Goal: Communication & Community: Answer question/provide support

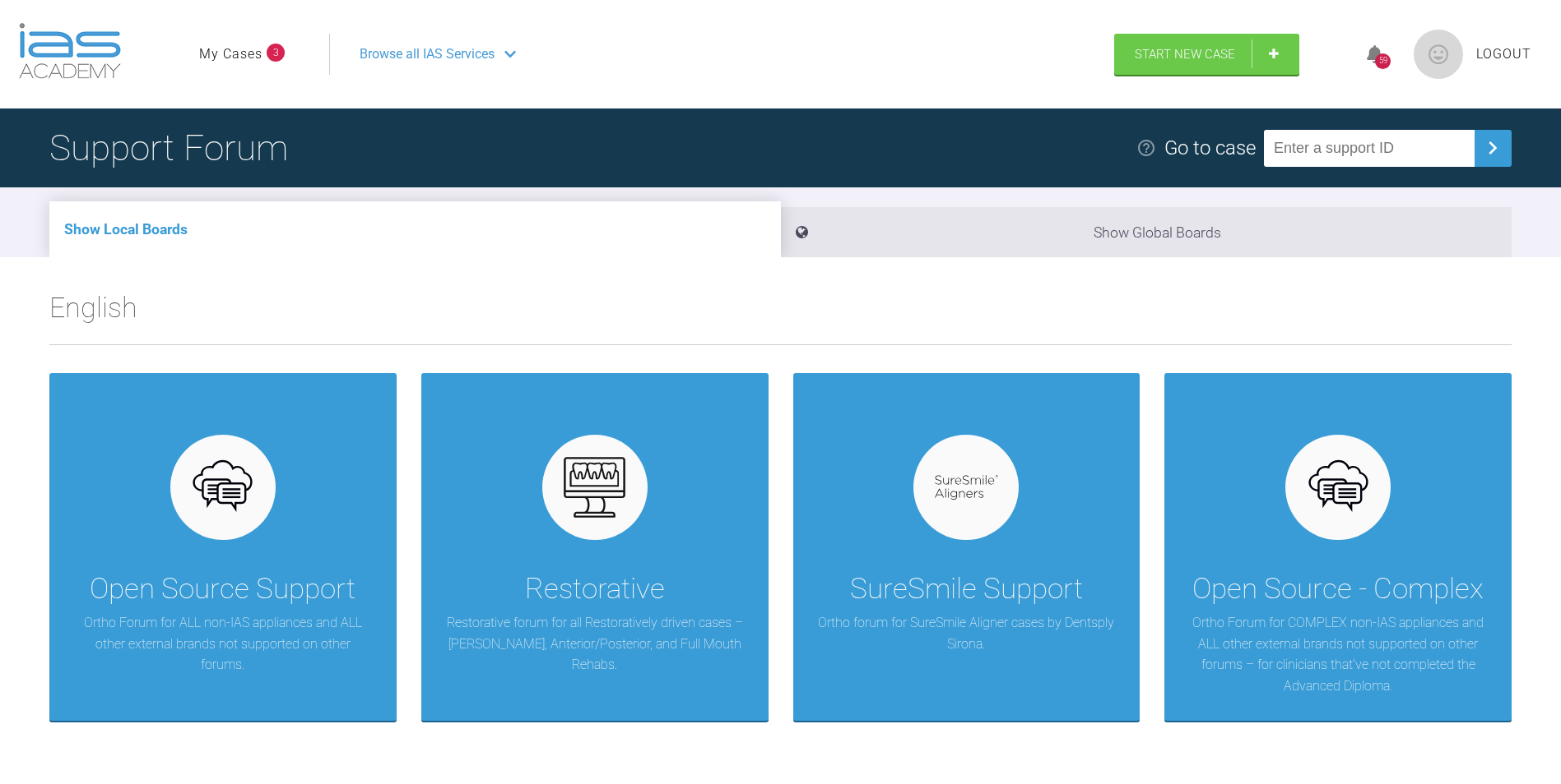
scroll to position [82, 0]
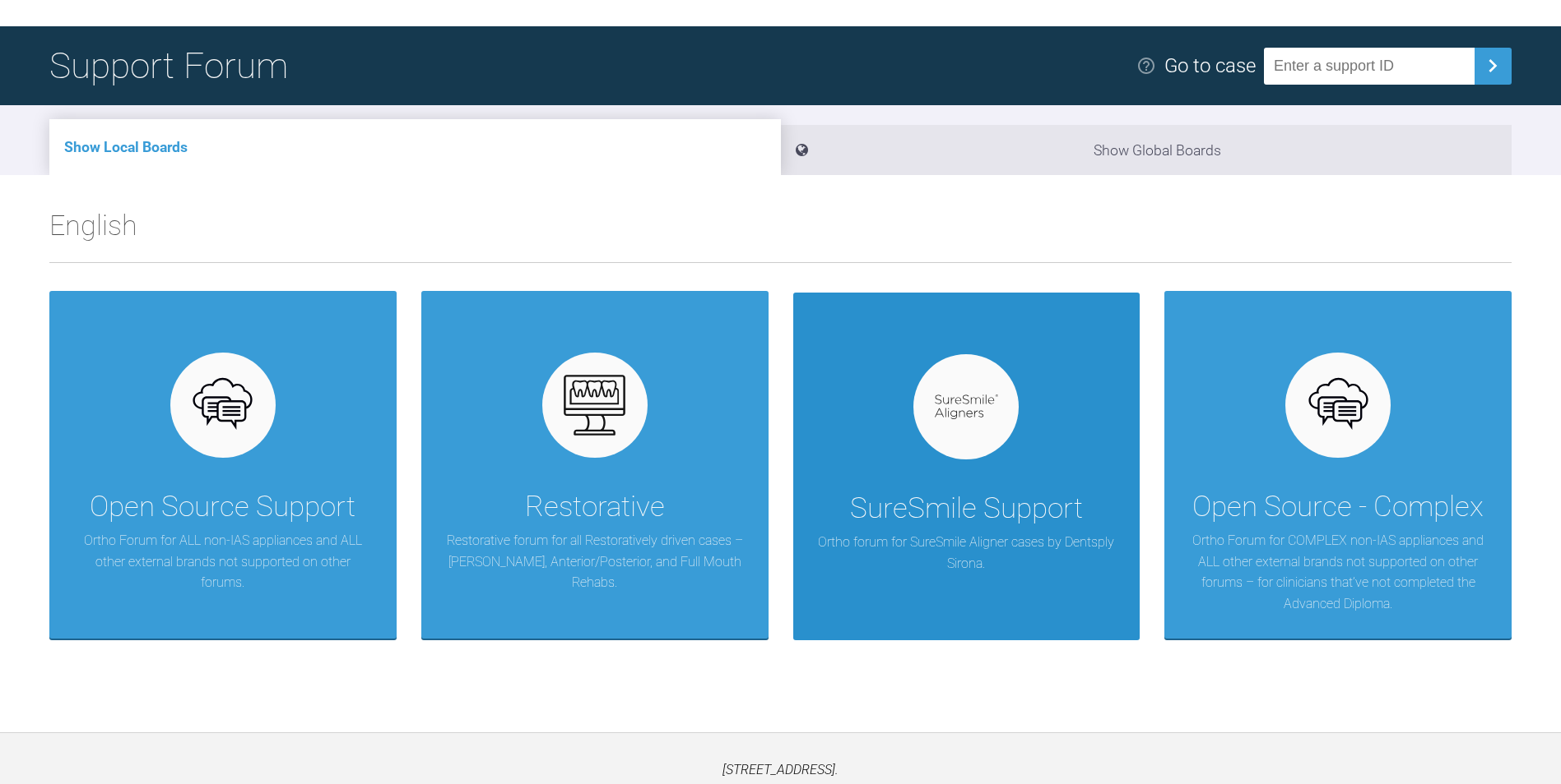
click at [863, 416] on div "SureSmile Support Ortho forum for SureSmile Aligner cases by Dentsply Sirona." at bounding box center [966, 466] width 347 height 349
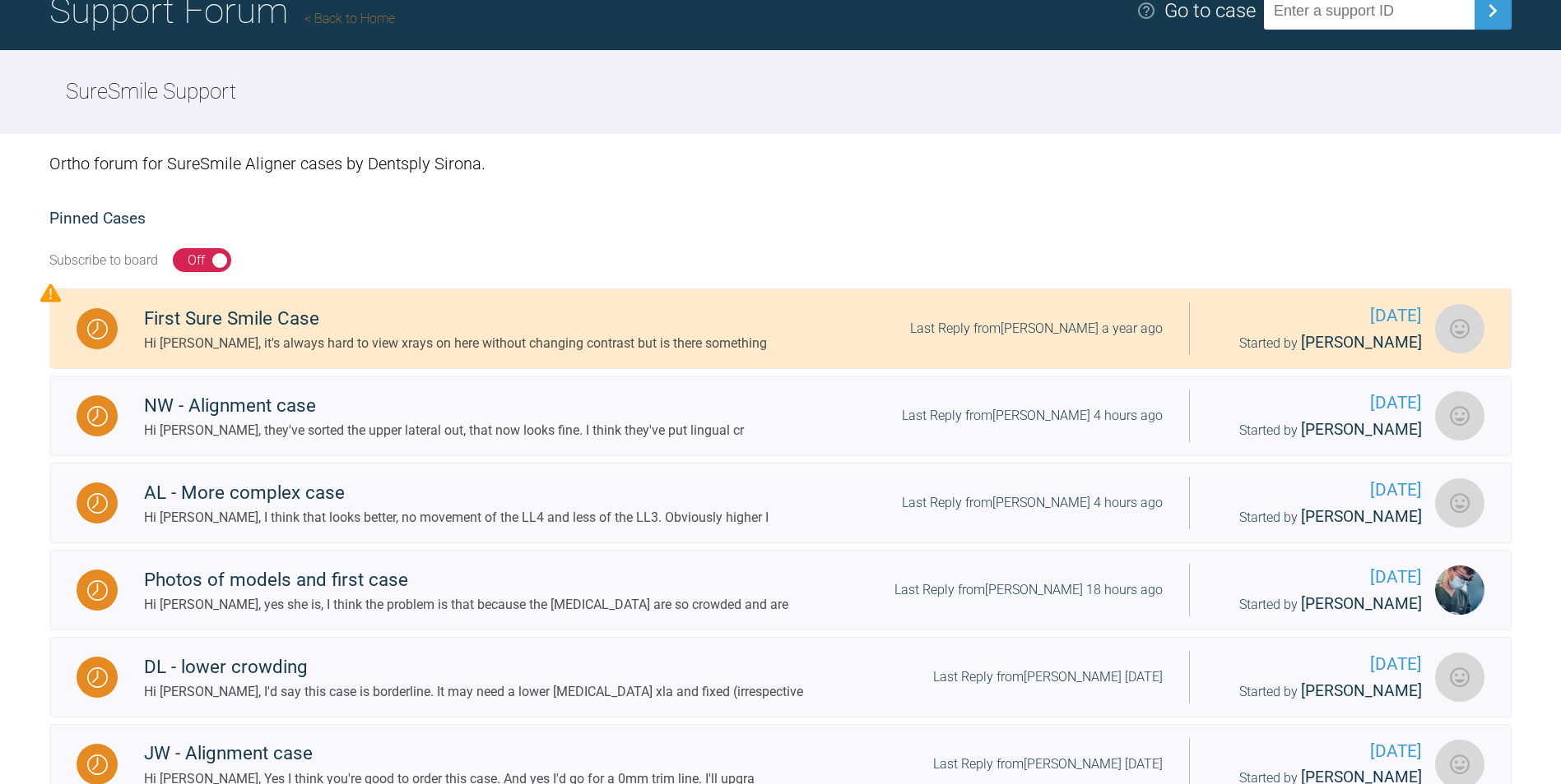
scroll to position [165, 0]
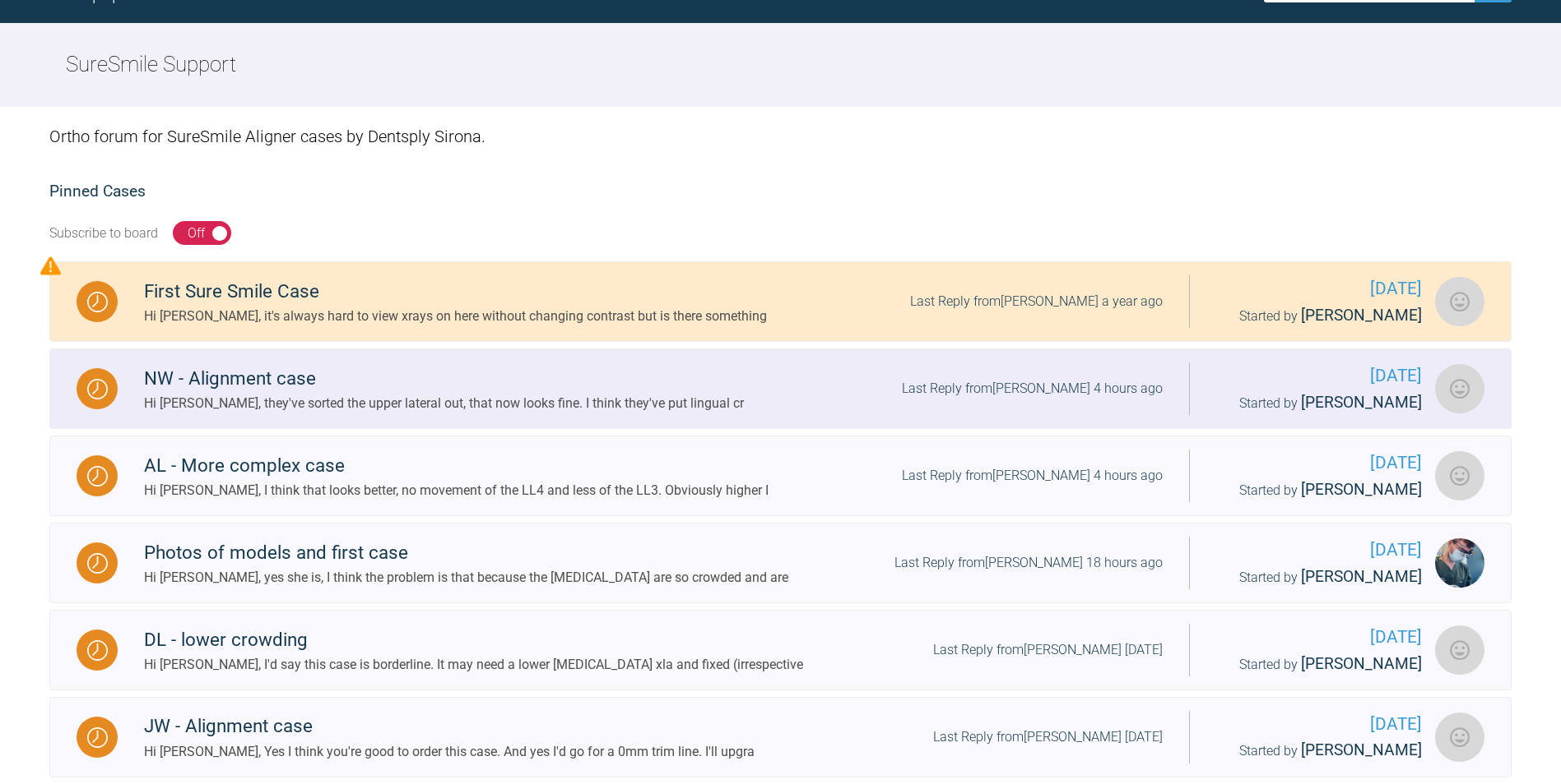
click at [881, 379] on div "NW - Alignment case Hi [PERSON_NAME], they've sorted the upper lateral out, tha…" at bounding box center [654, 390] width 1071 height 50
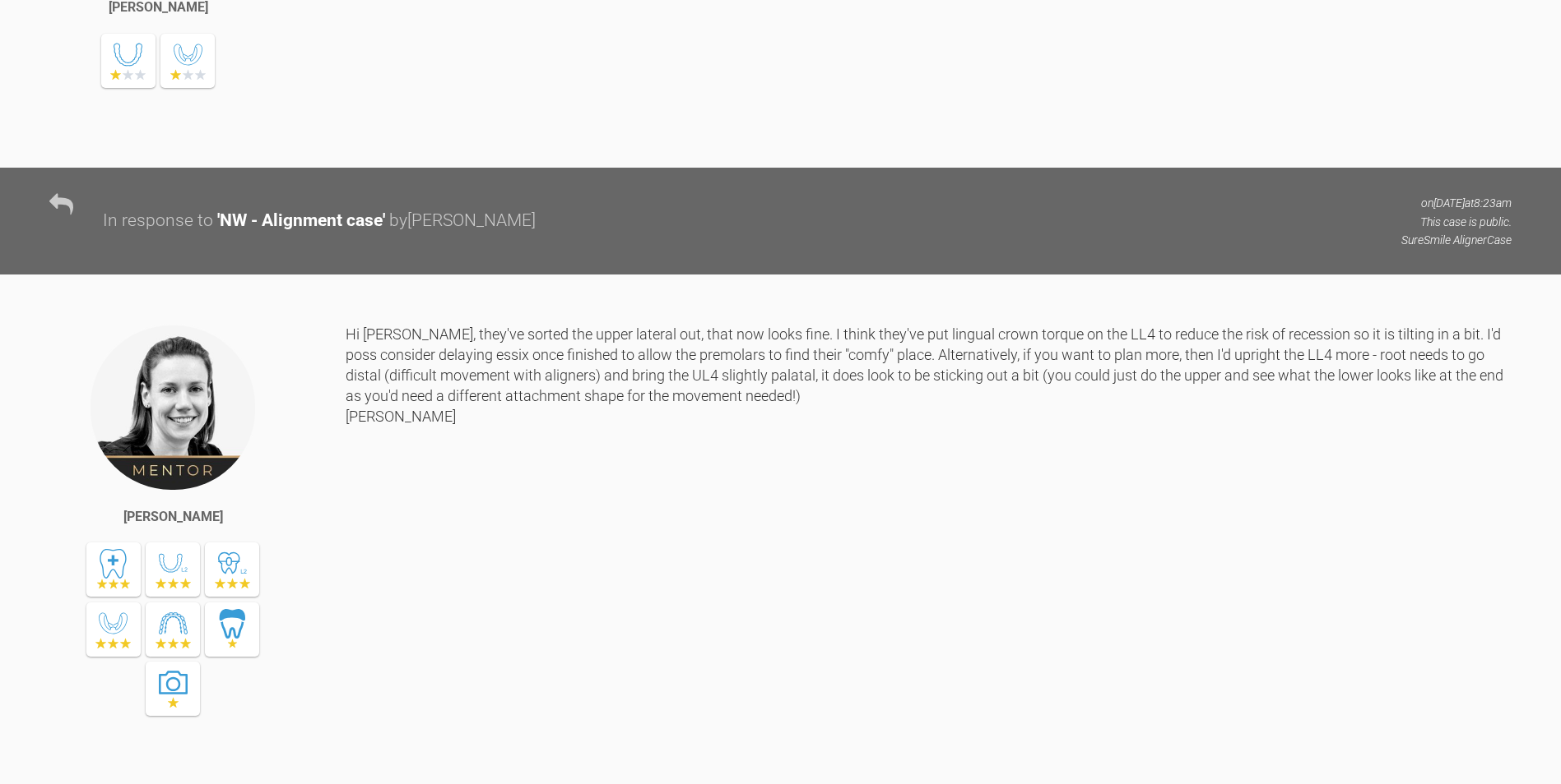
scroll to position [7882, 0]
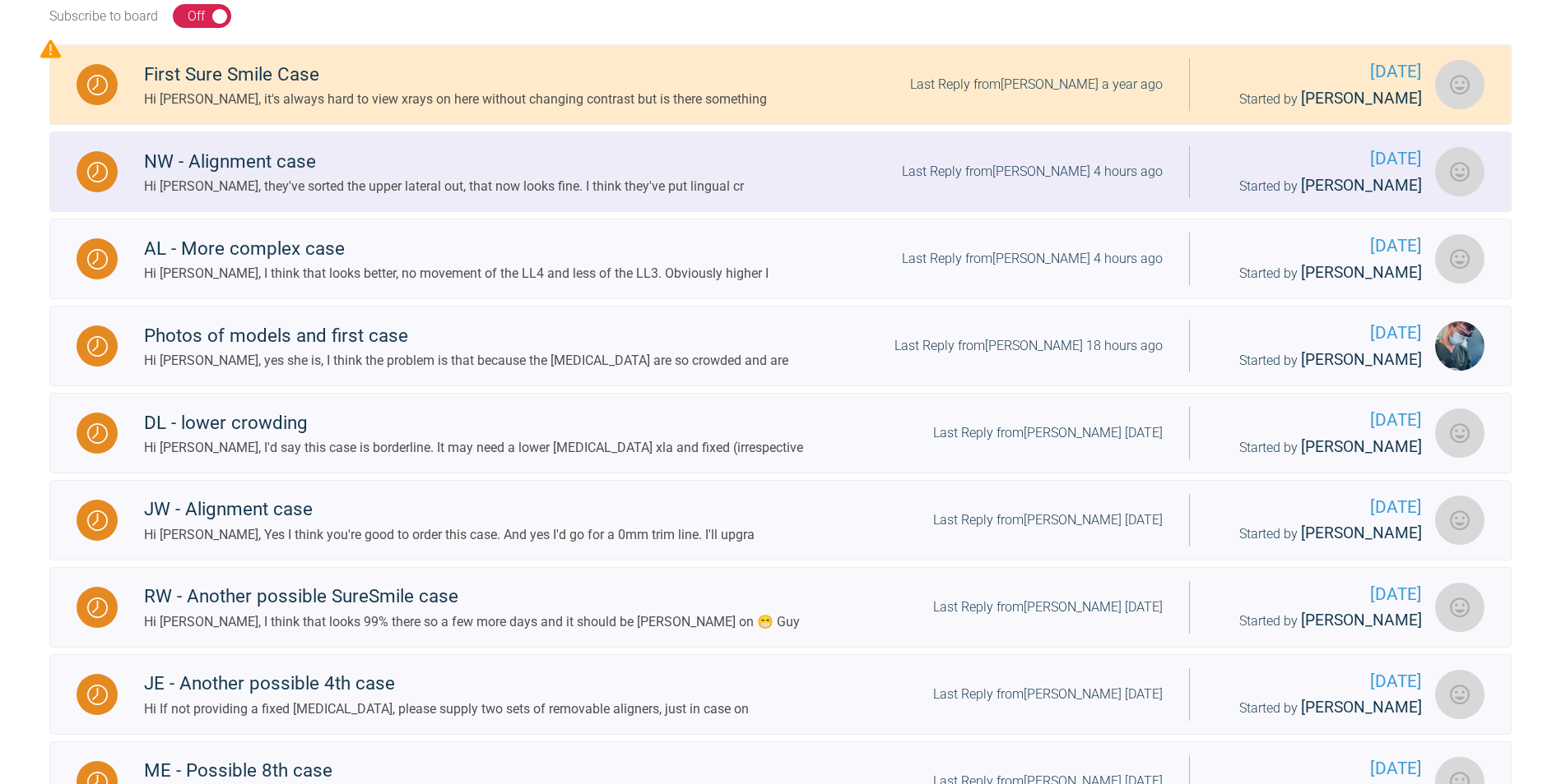
scroll to position [411, 0]
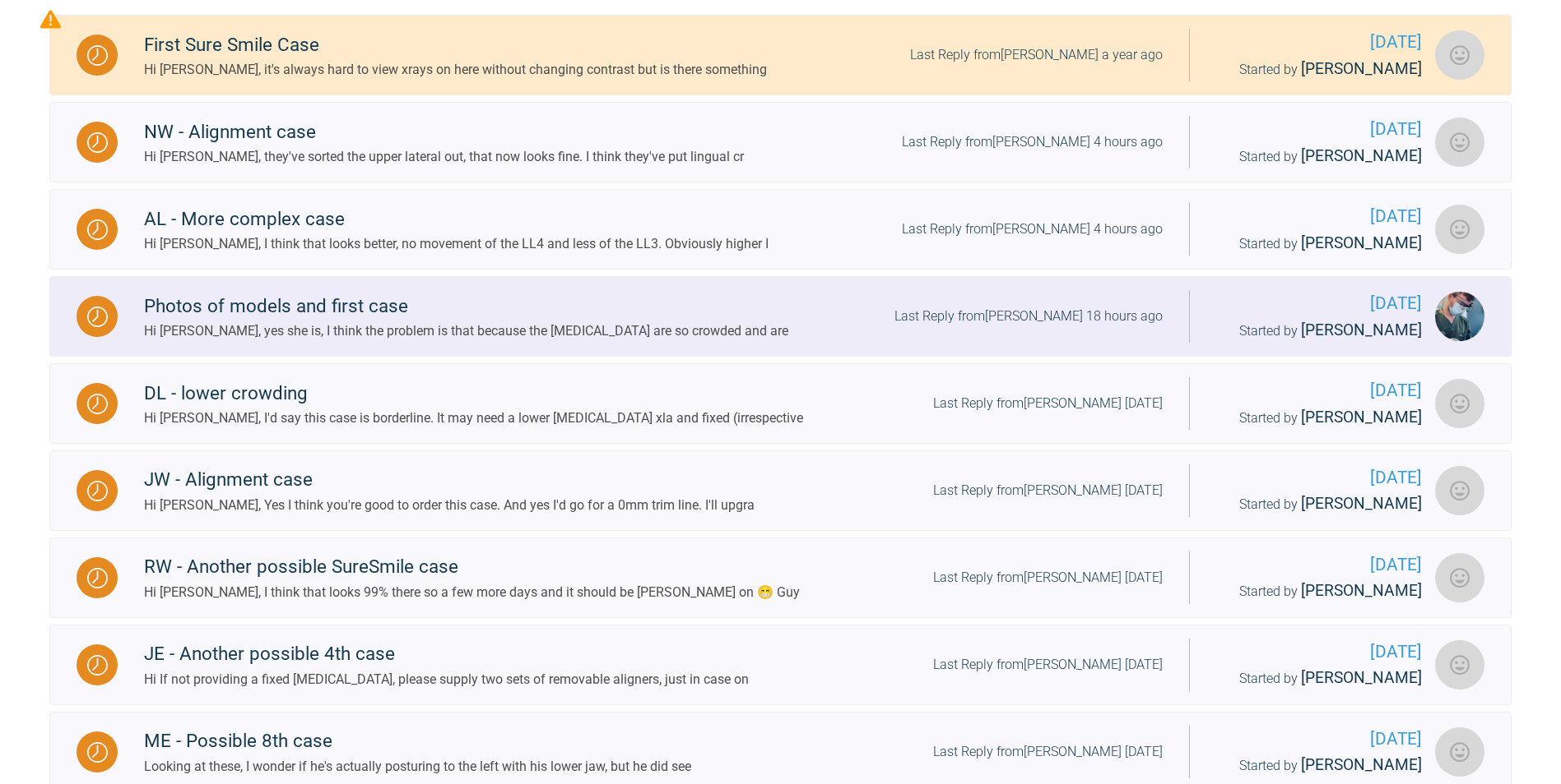
click at [807, 329] on div "Photos of models and first case Hi [PERSON_NAME], yes she is, I think the probl…" at bounding box center [654, 317] width 1071 height 50
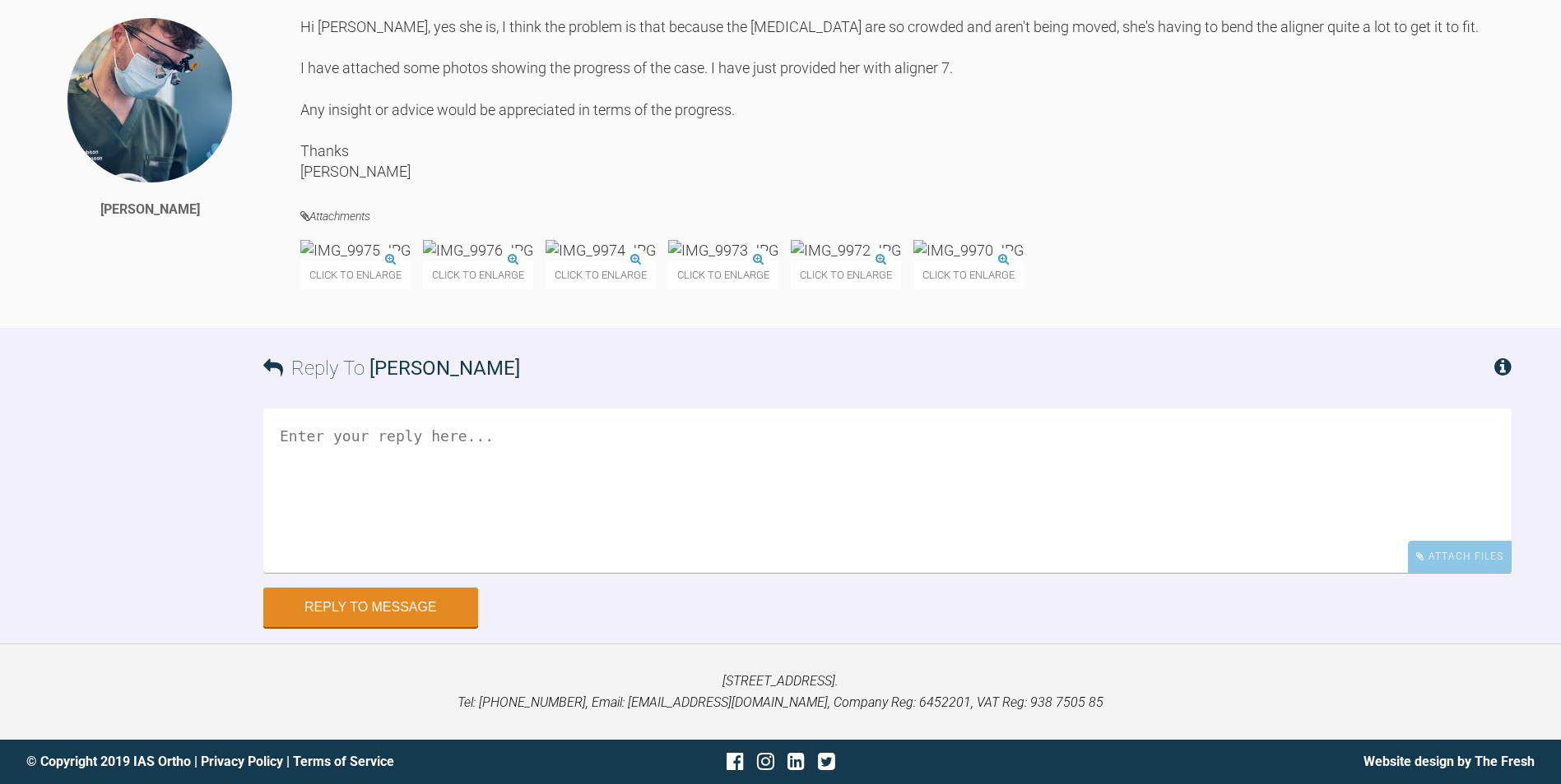
scroll to position [14610, 0]
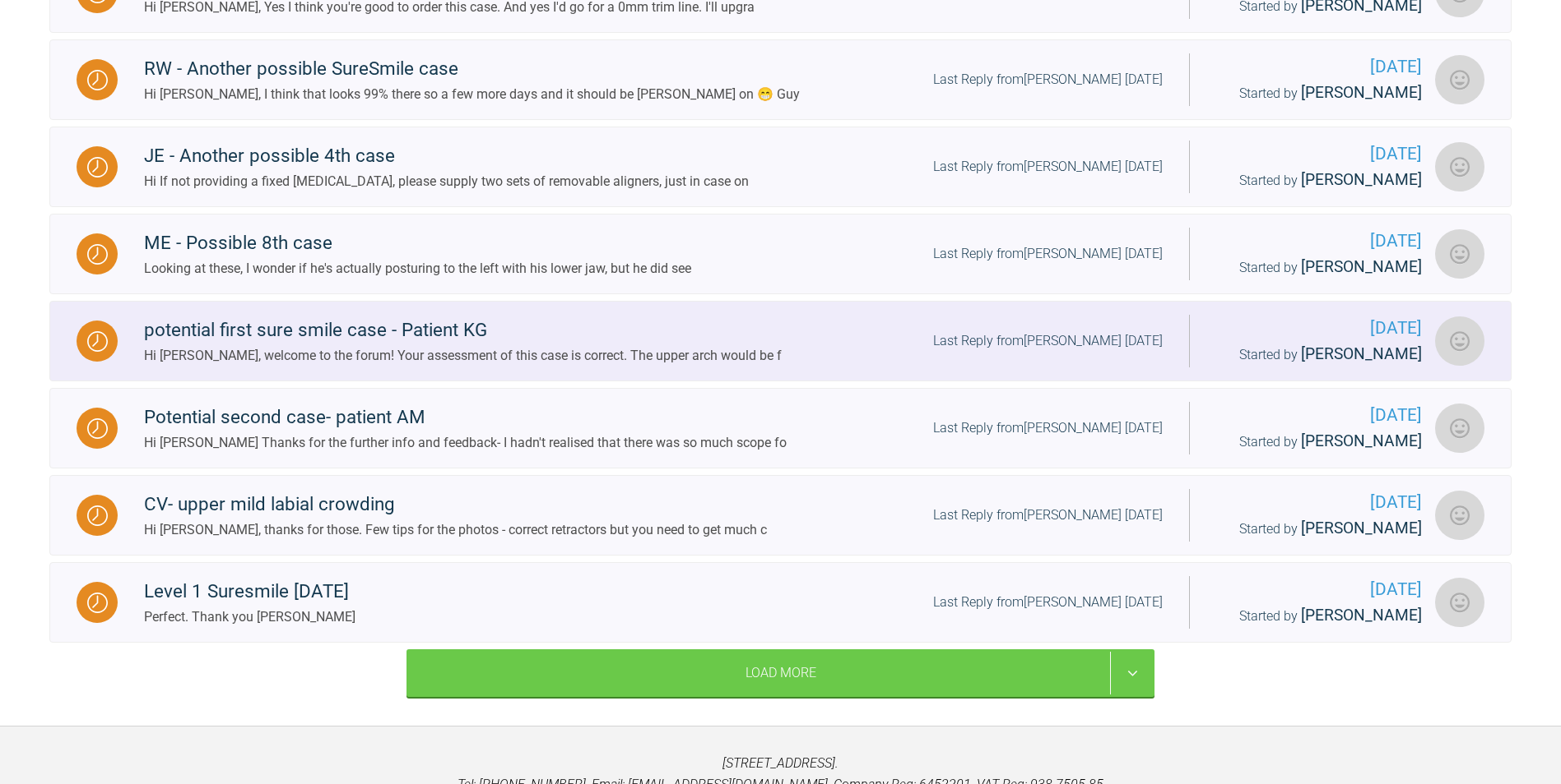
scroll to position [827, 0]
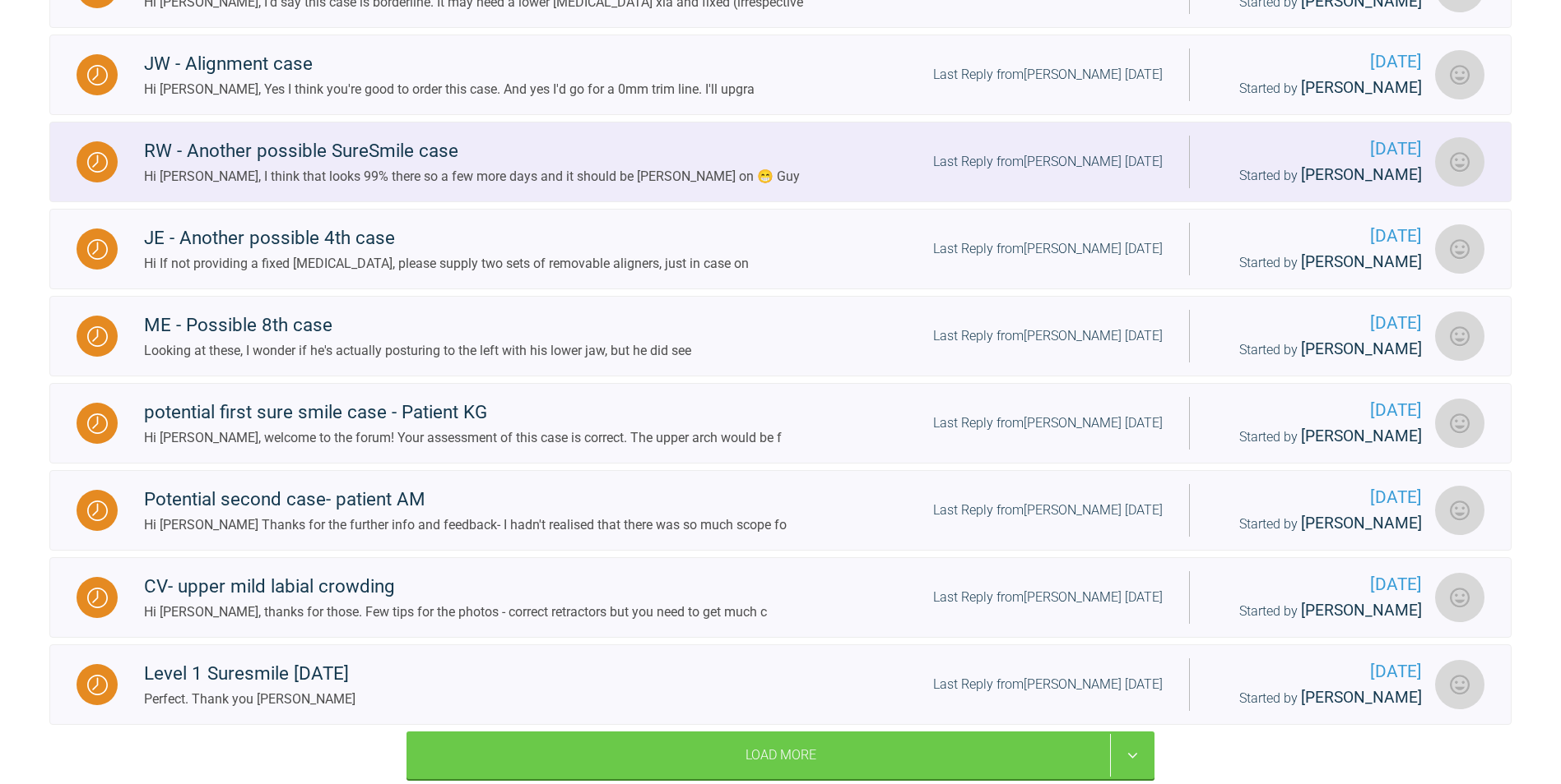
click at [585, 183] on div "Hi [PERSON_NAME], I think that looks 99% there so a few more days and it should…" at bounding box center [472, 176] width 656 height 21
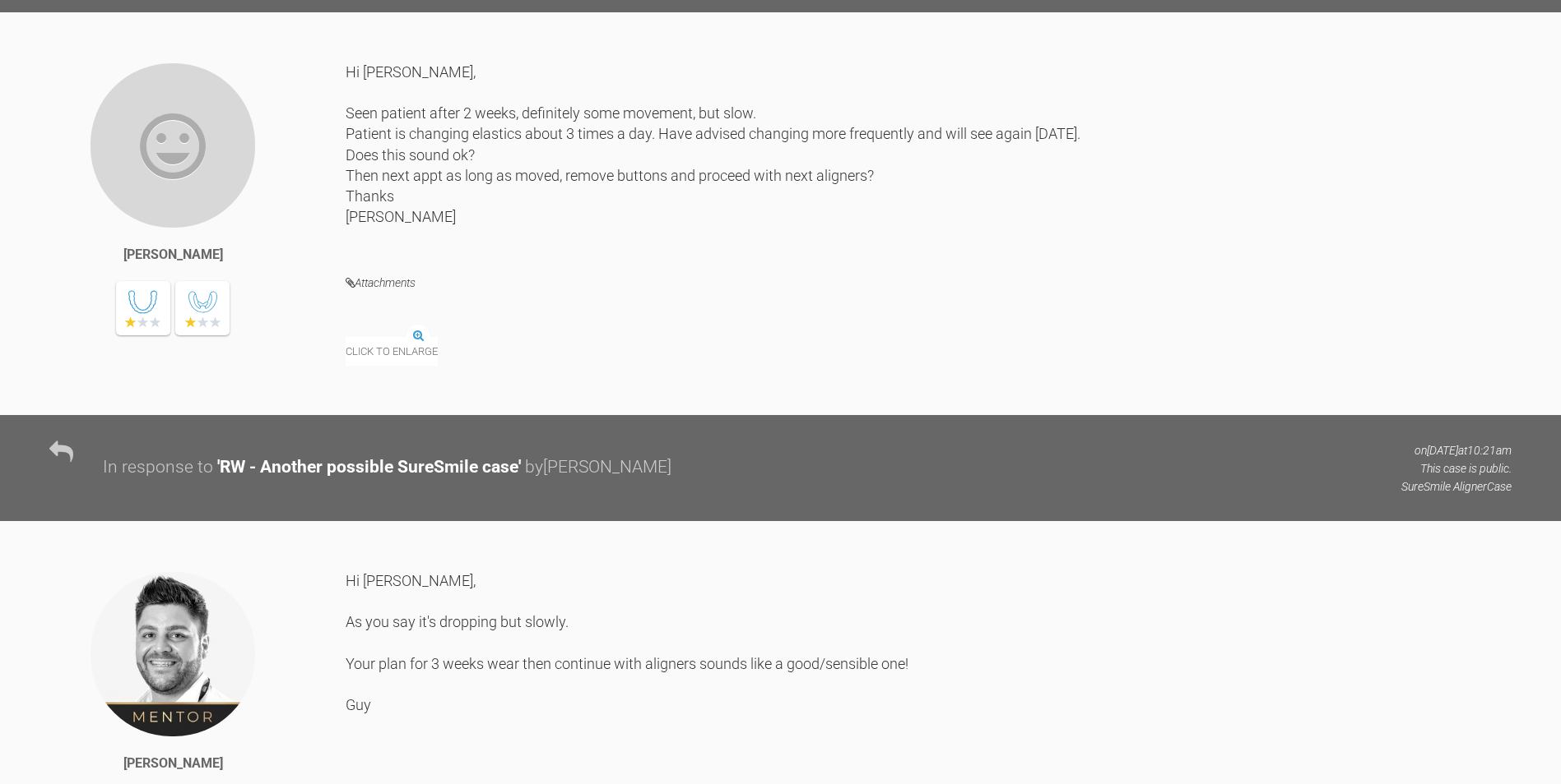
scroll to position [13972, 0]
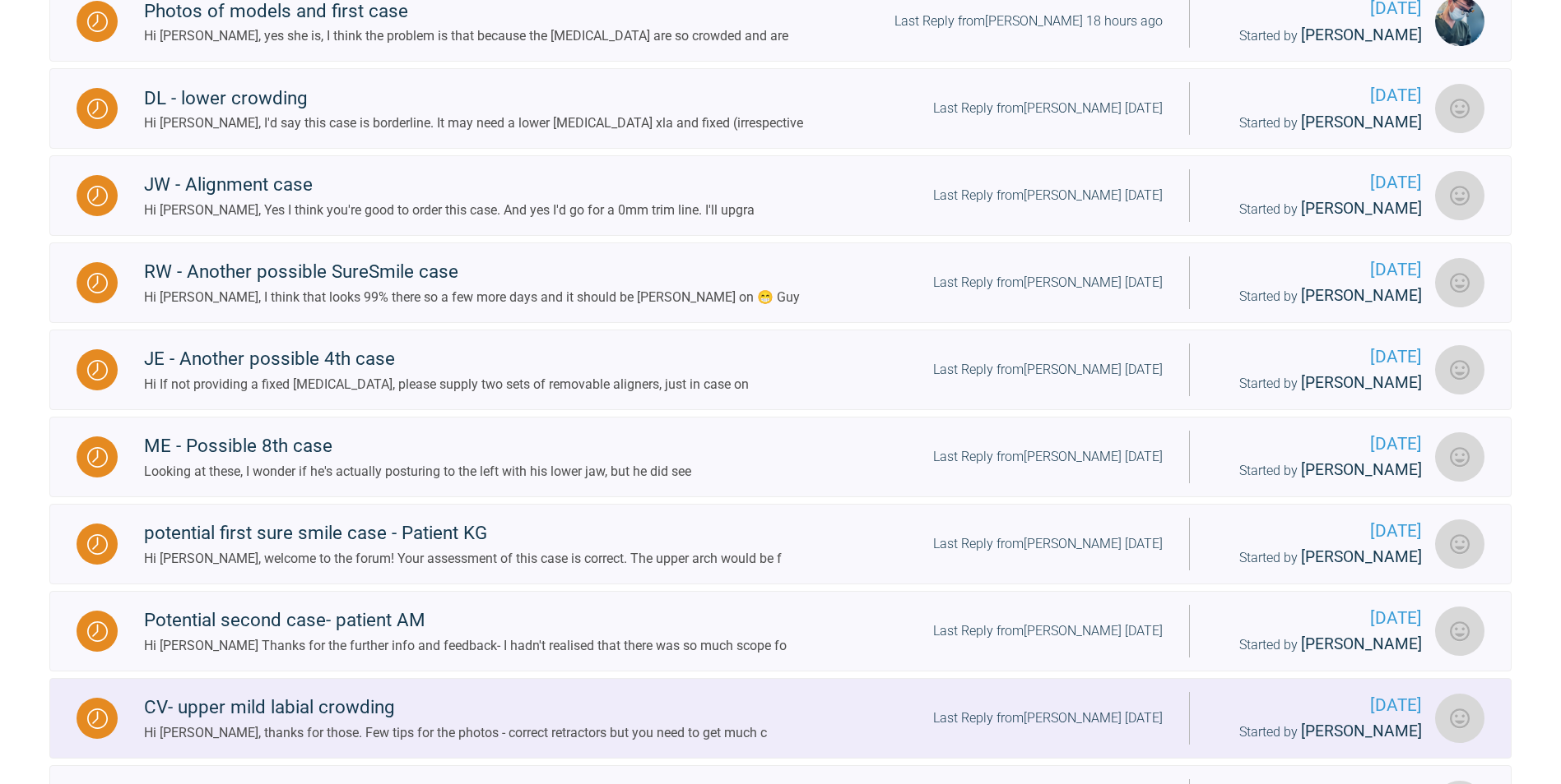
scroll to position [662, 0]
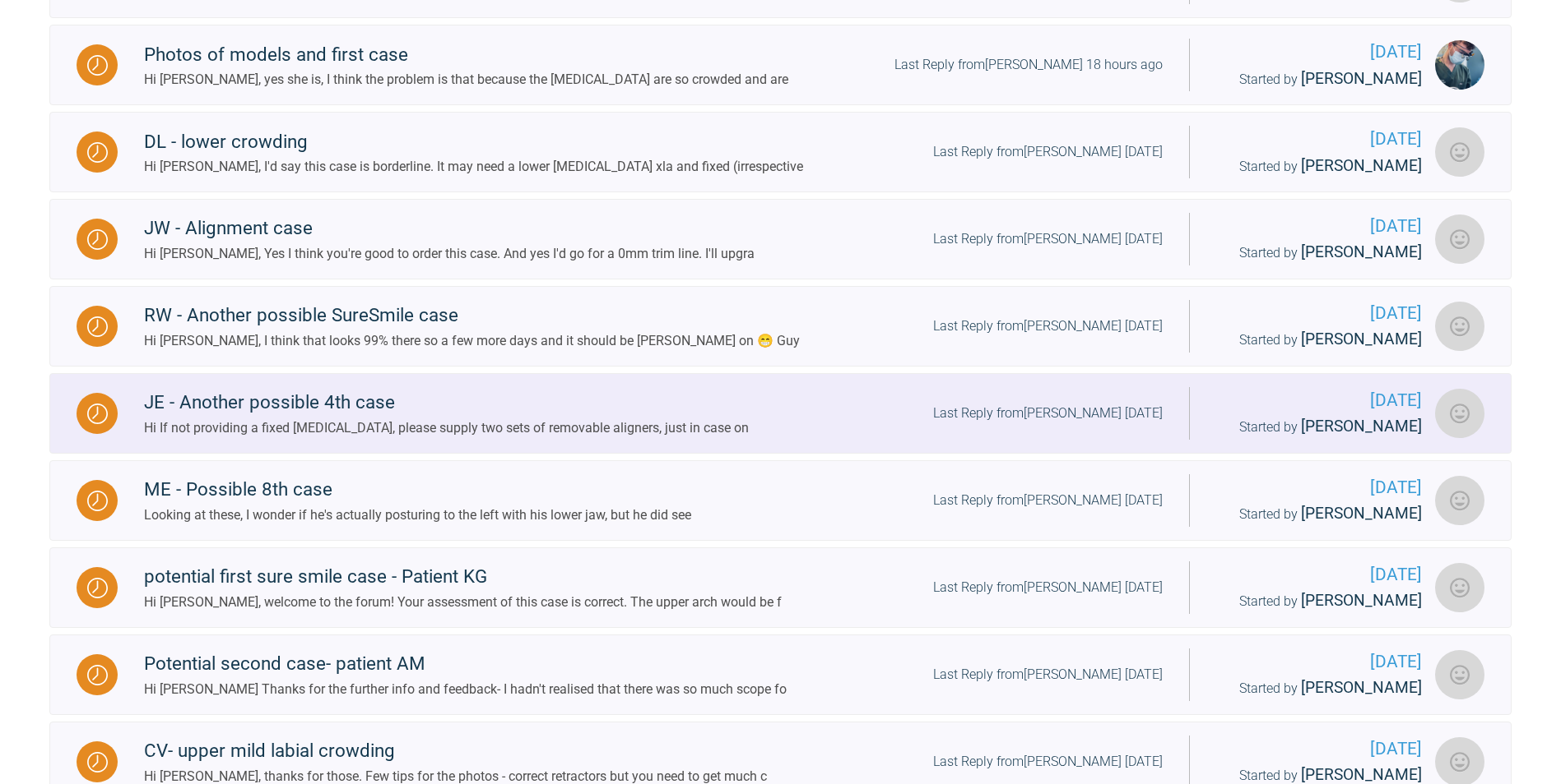
click at [525, 432] on div "Hi If not providing a fixed [MEDICAL_DATA], please supply two sets of removable…" at bounding box center [446, 427] width 605 height 21
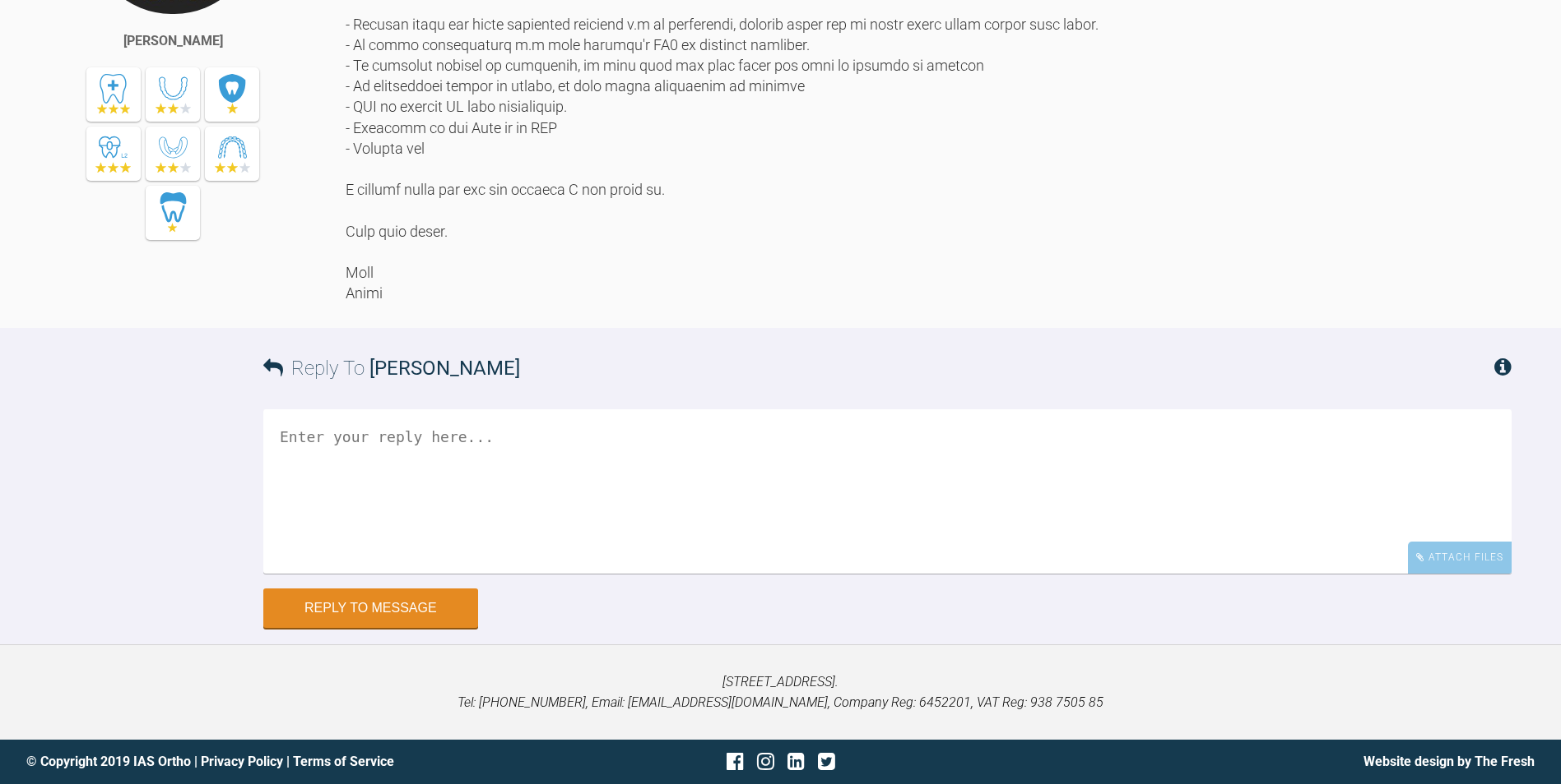
scroll to position [15866, 0]
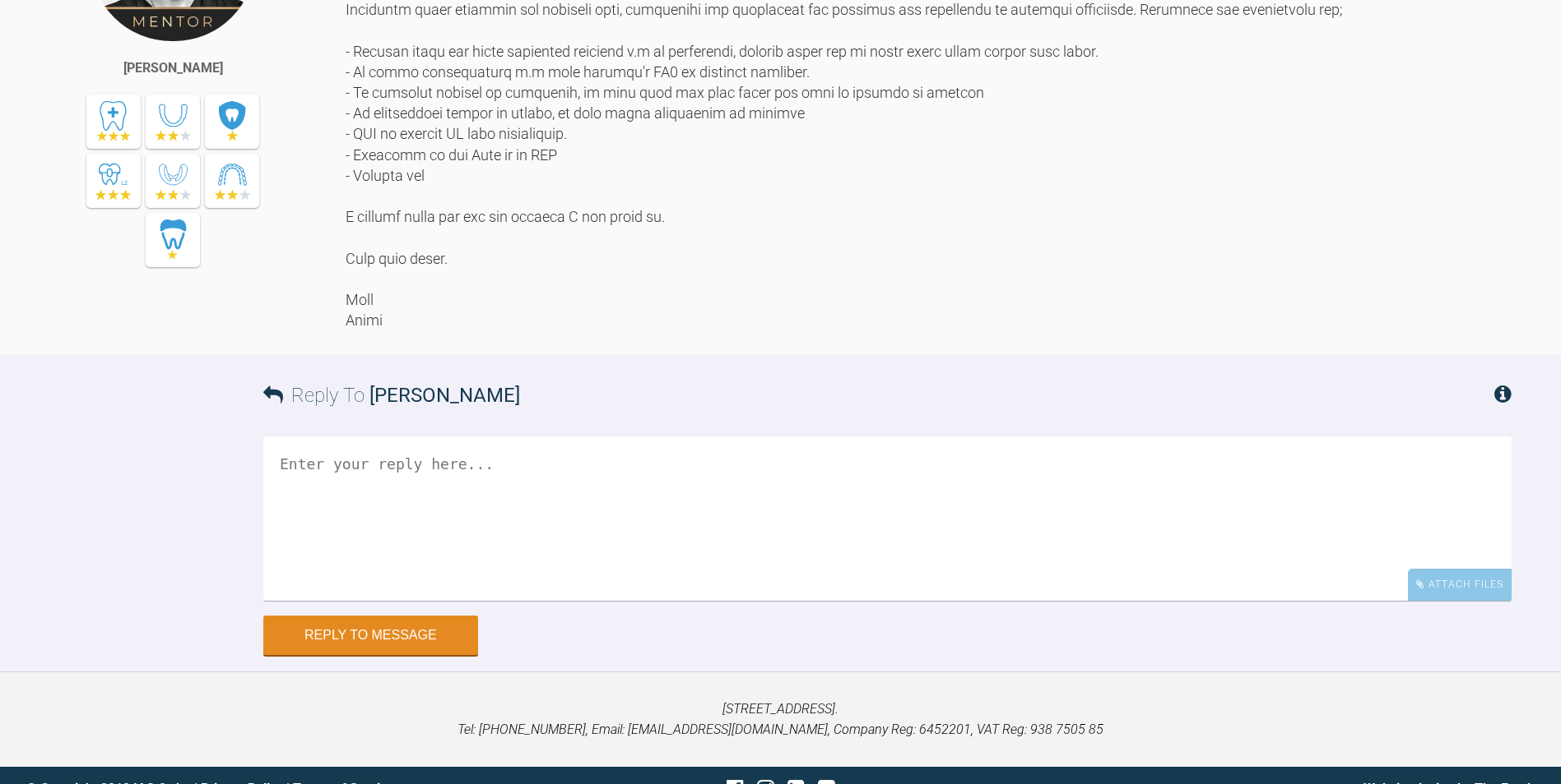
click at [872, 331] on div at bounding box center [928, 103] width 1165 height 455
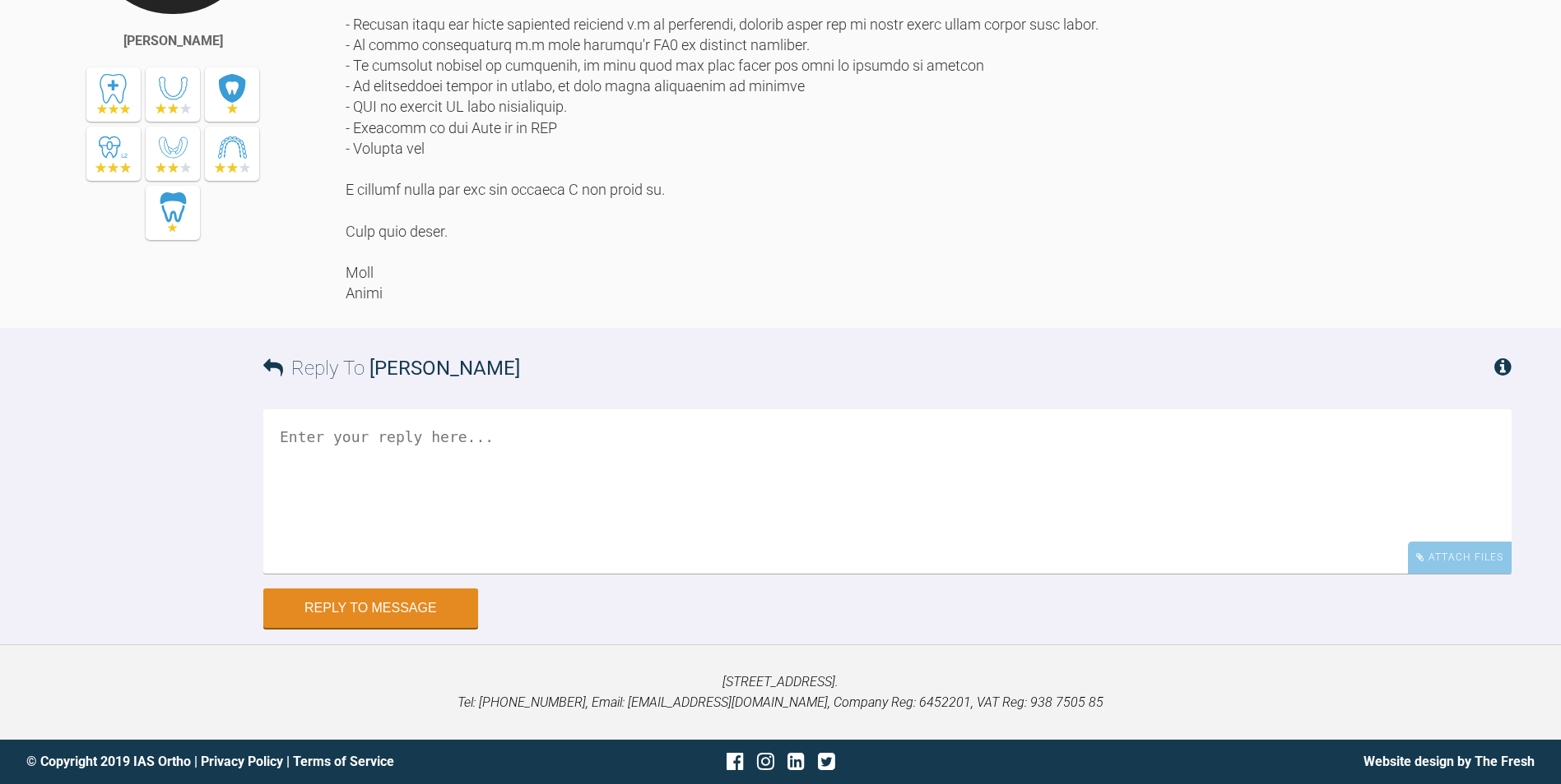
scroll to position [16194, 0]
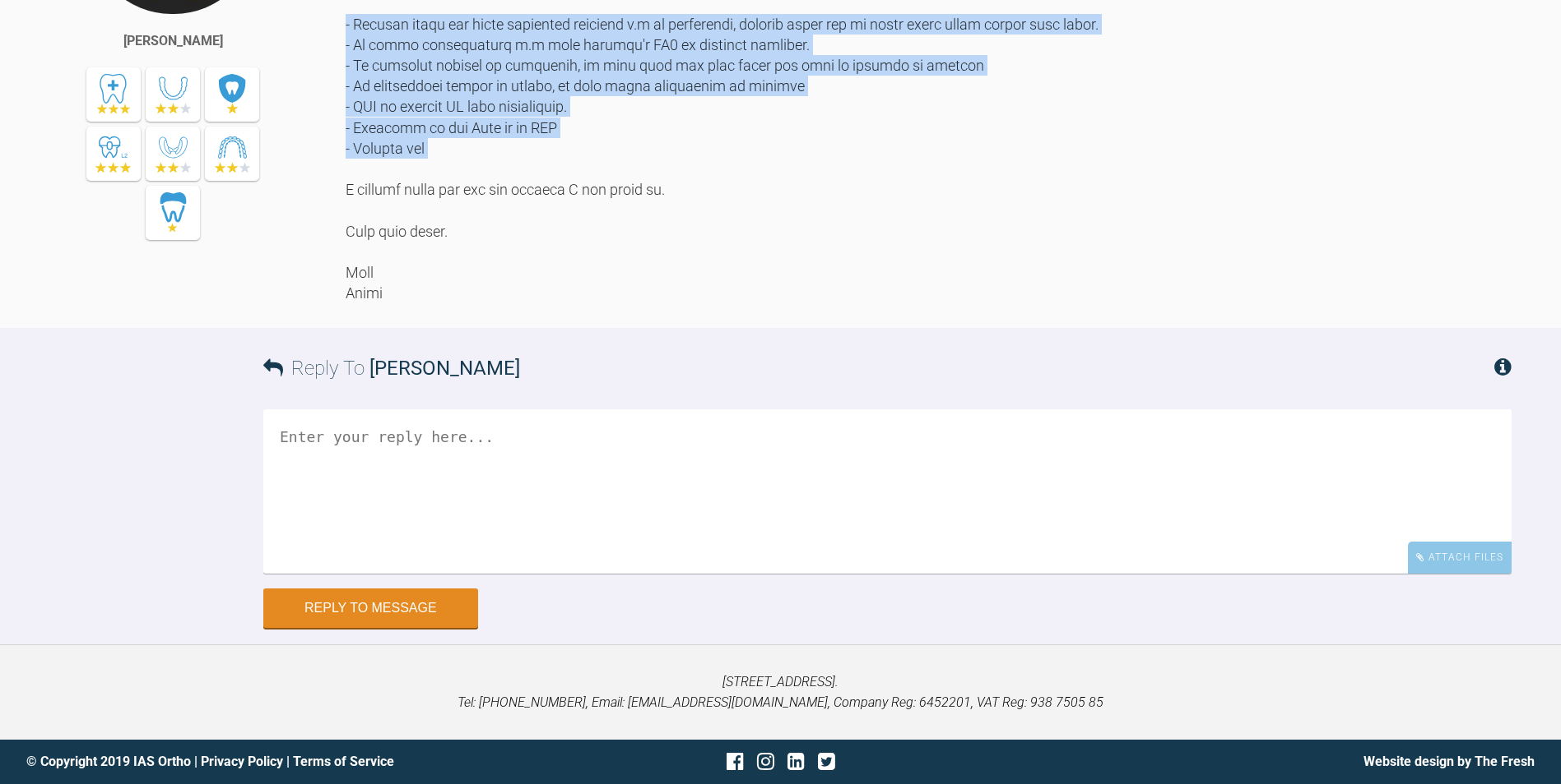
drag, startPoint x: 485, startPoint y: 584, endPoint x: 347, endPoint y: 448, distance: 193.8
click at [347, 304] on div at bounding box center [928, 76] width 1165 height 455
copy div "- Aligned upper and lower posterior segments i.e no crossbones, scissor bites e…"
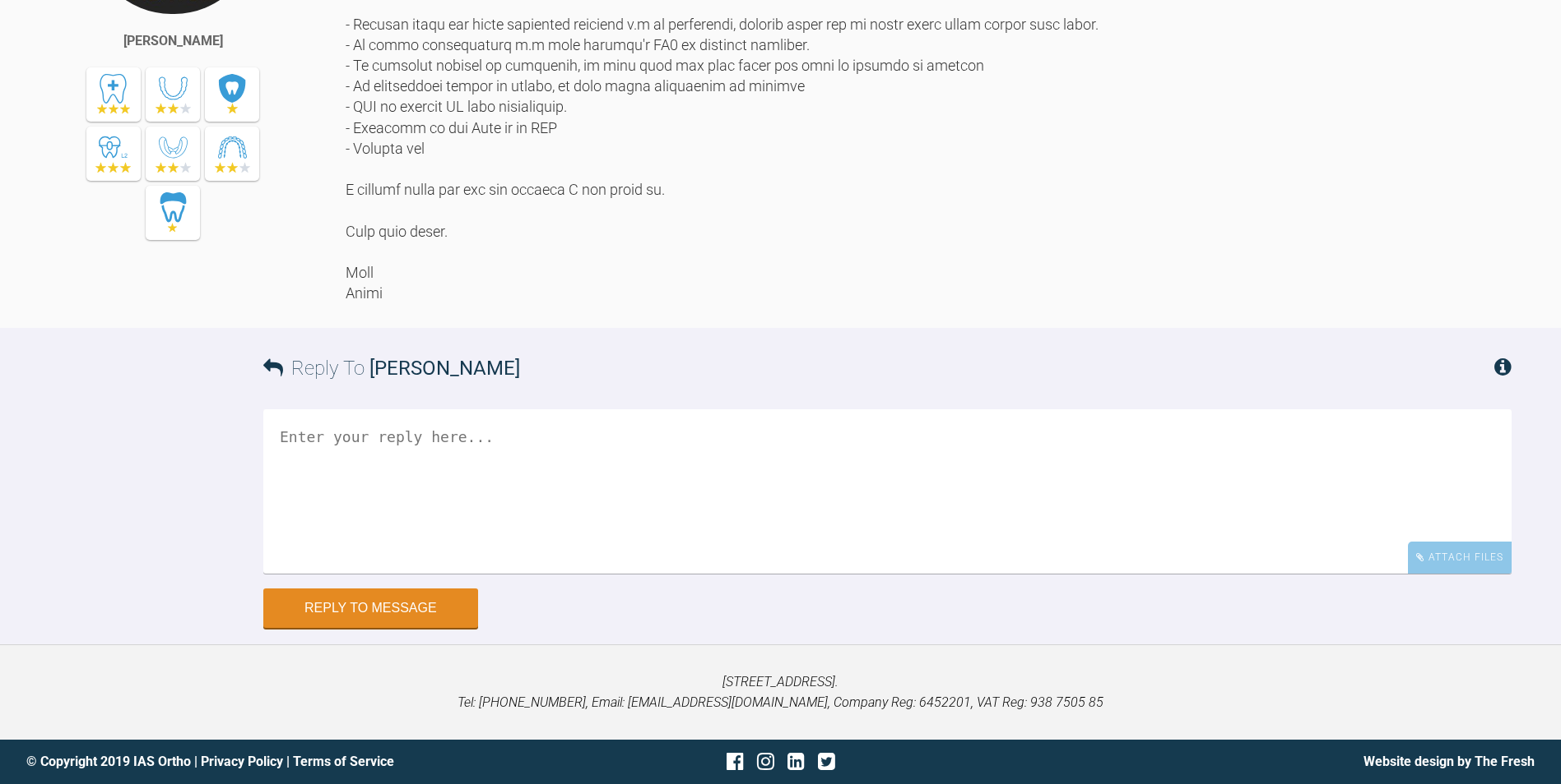
click at [859, 304] on div at bounding box center [928, 76] width 1165 height 455
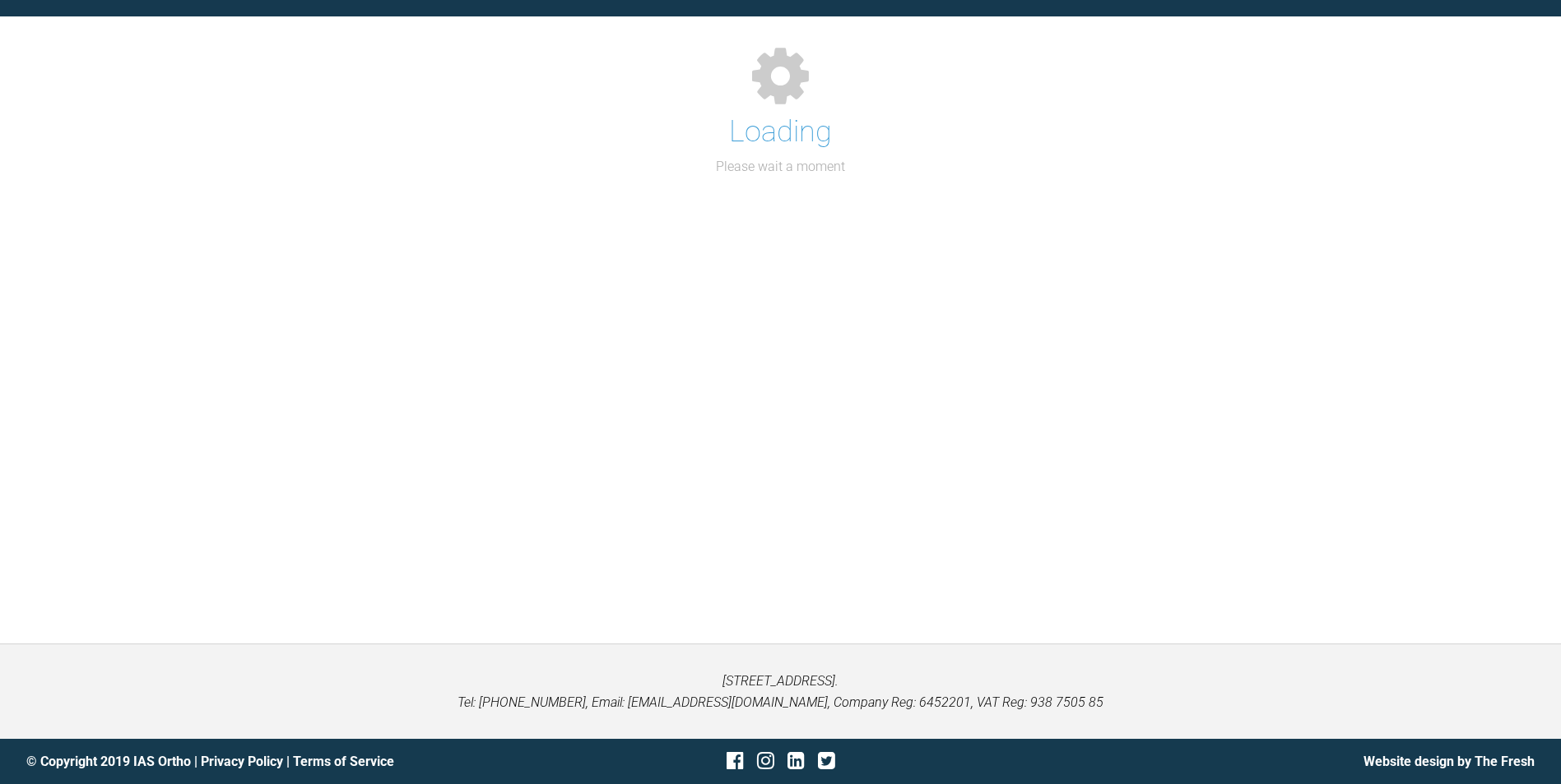
scroll to position [992, 0]
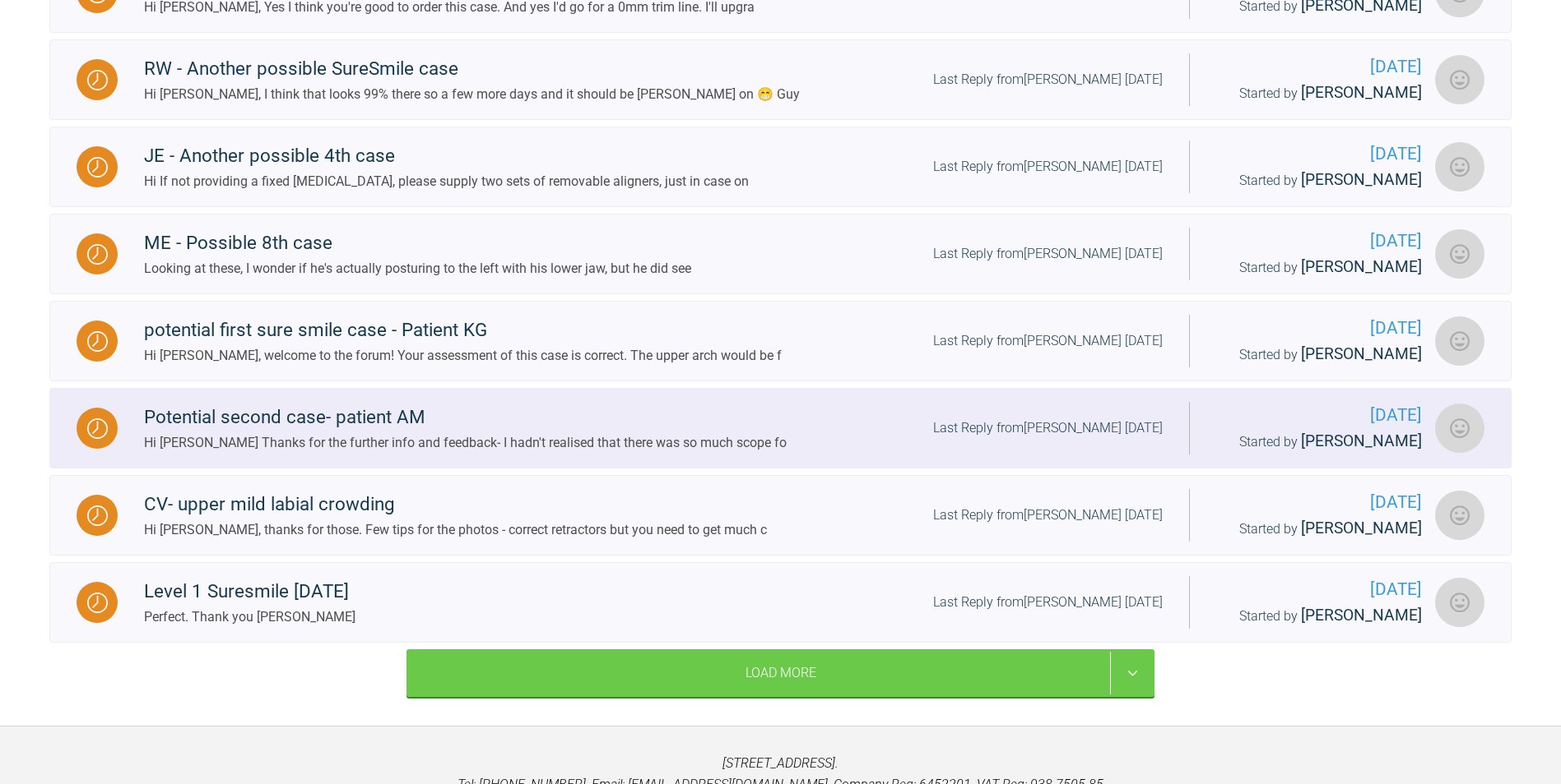
click at [526, 406] on div "Potential second case- patient AM" at bounding box center [465, 417] width 643 height 30
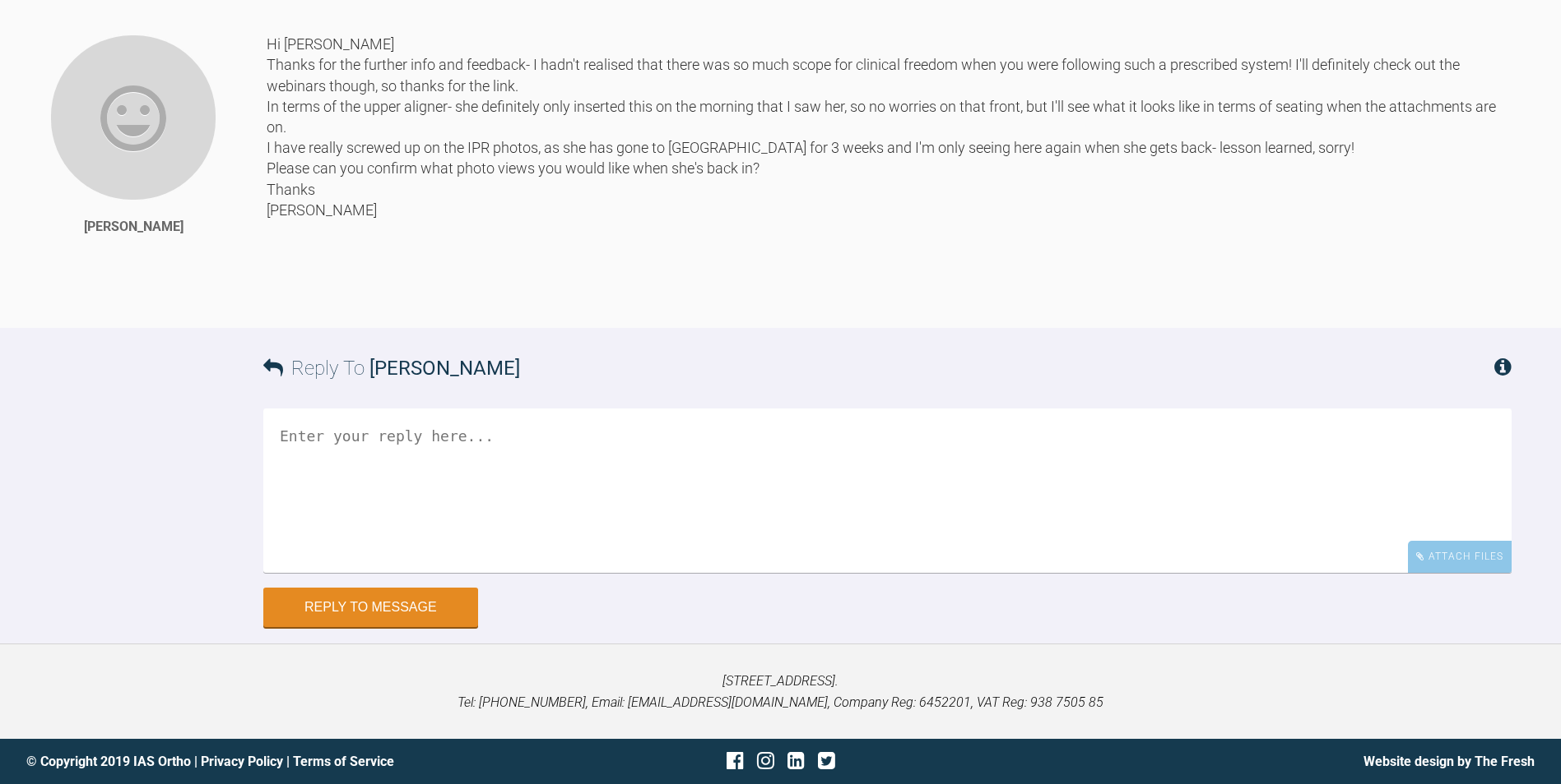
scroll to position [13420, 0]
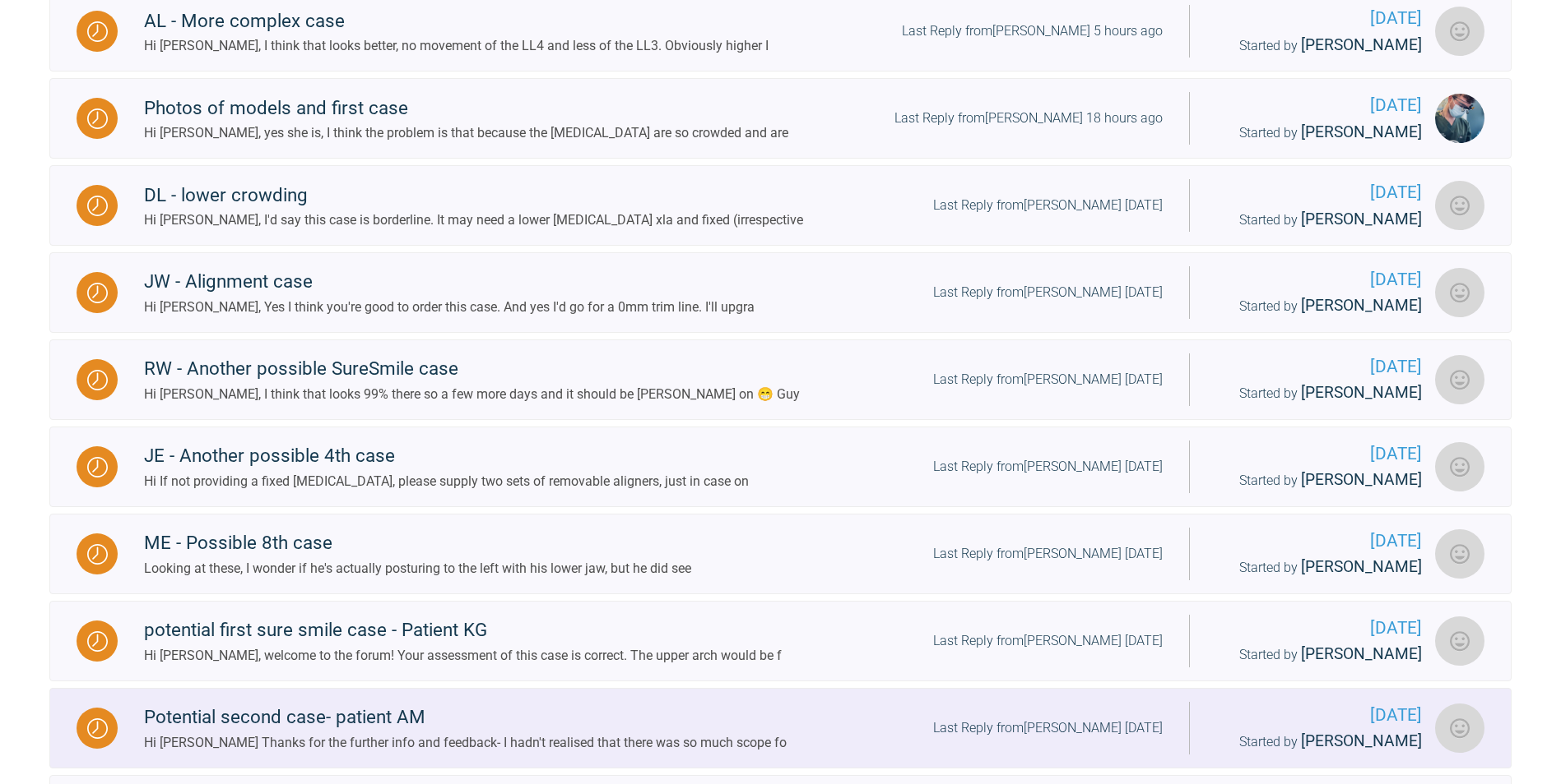
scroll to position [580, 0]
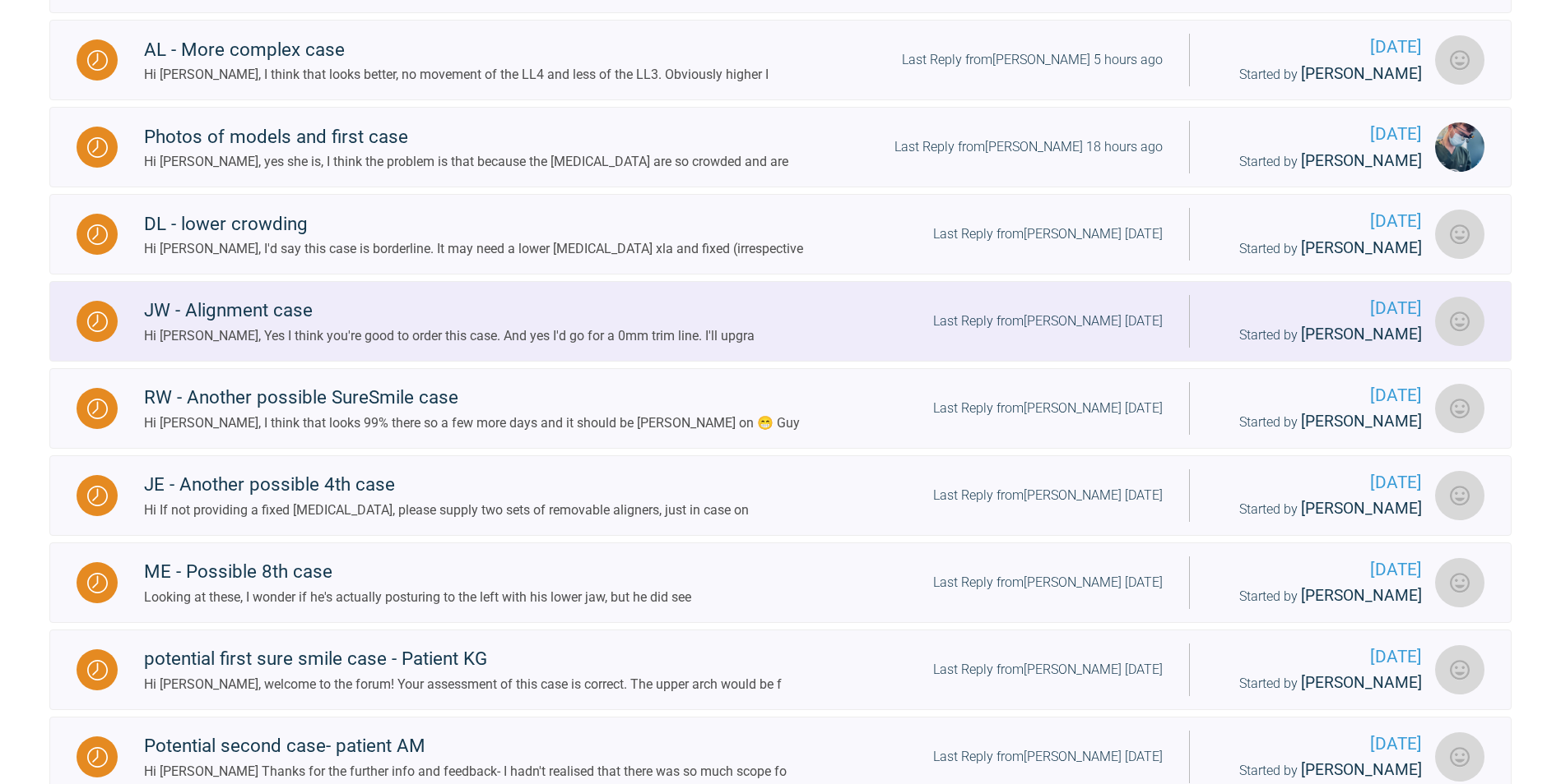
click at [729, 335] on div "JW - Alignment case Hi [PERSON_NAME], Yes I think you're good to order this cas…" at bounding box center [654, 321] width 1071 height 50
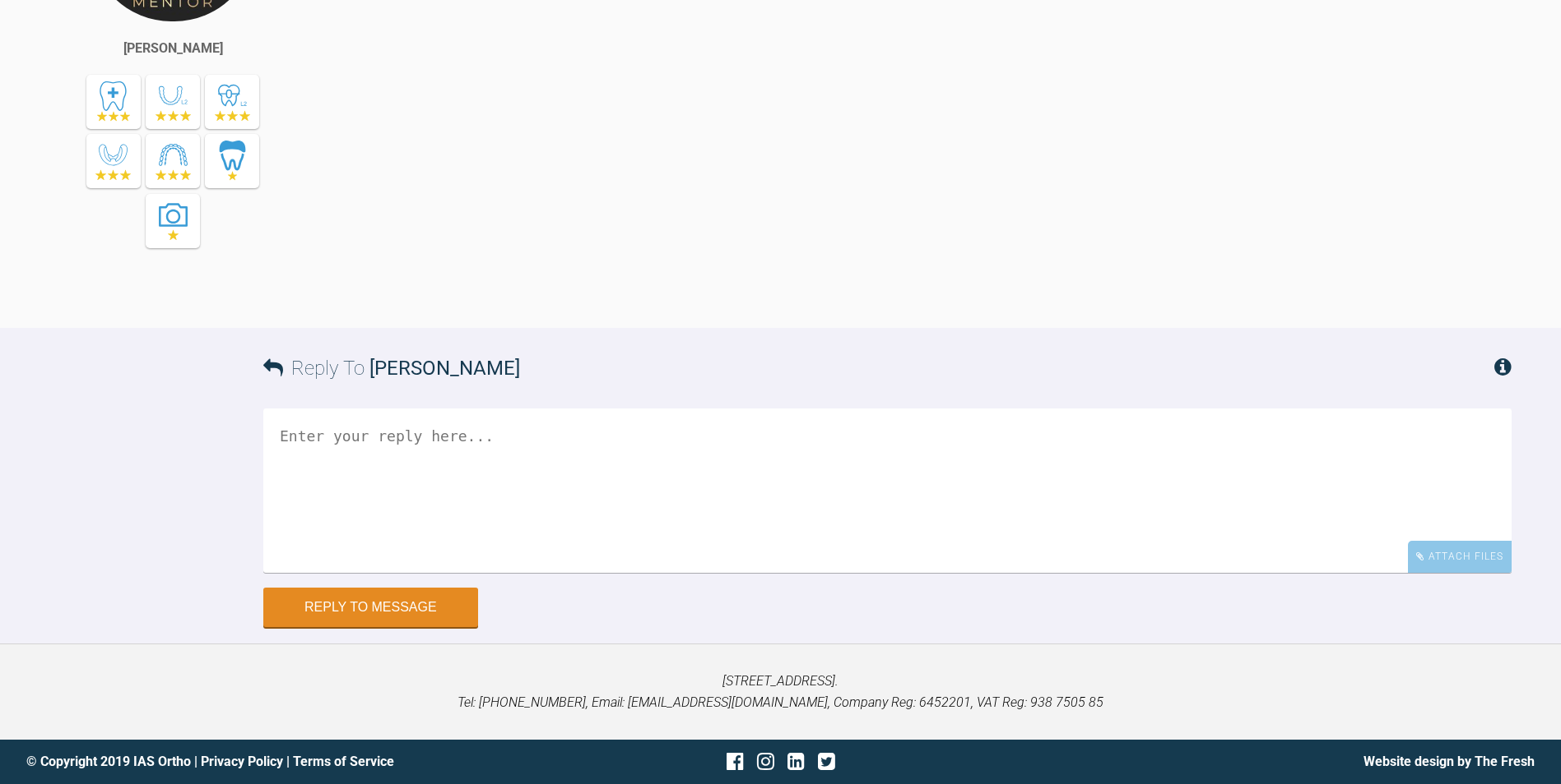
scroll to position [6431, 0]
click at [988, 304] on div "Hi [PERSON_NAME], Yes I think you're good to order this case. And yes I'd go fo…" at bounding box center [928, 79] width 1165 height 448
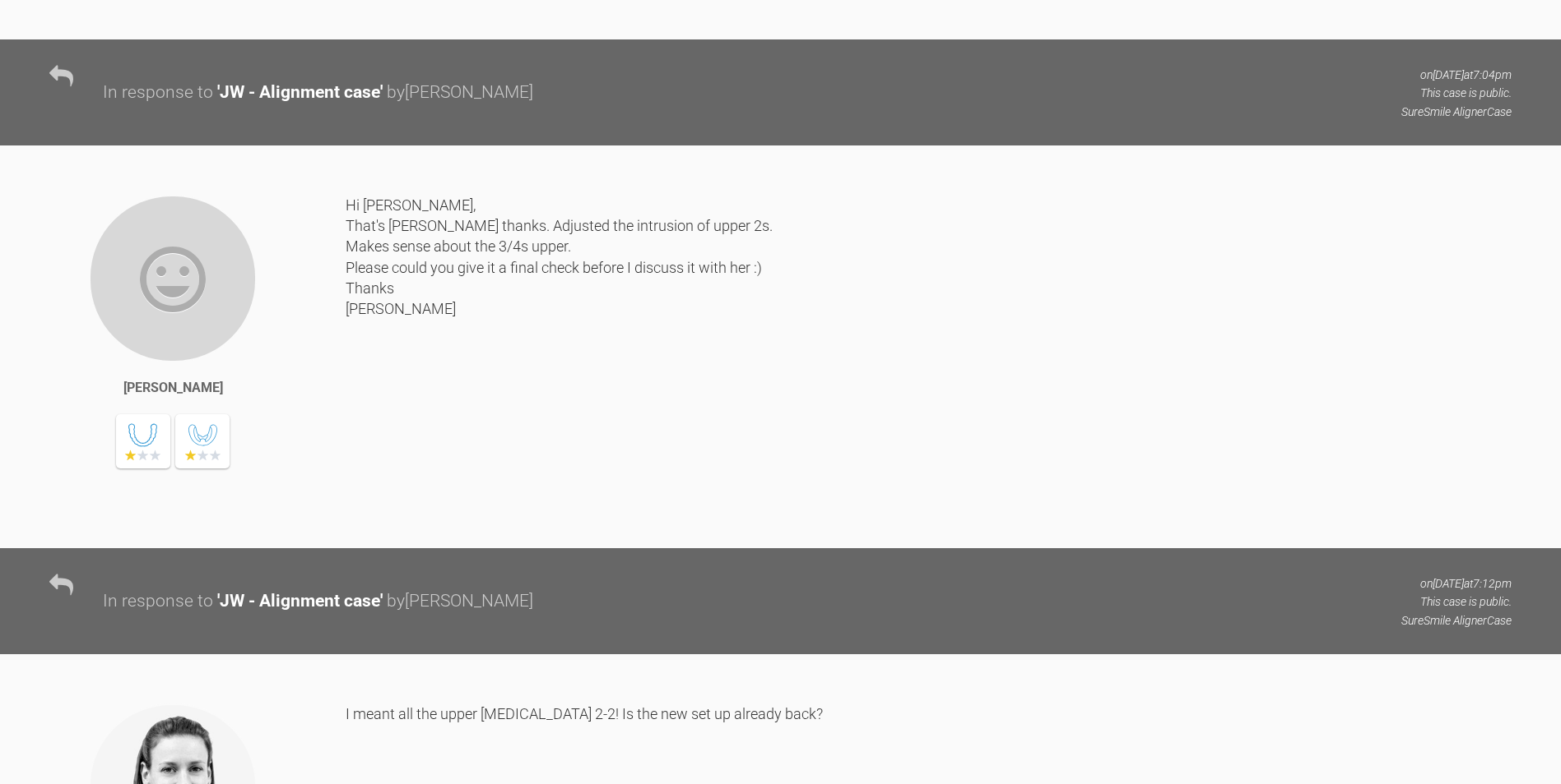
scroll to position [3224, 0]
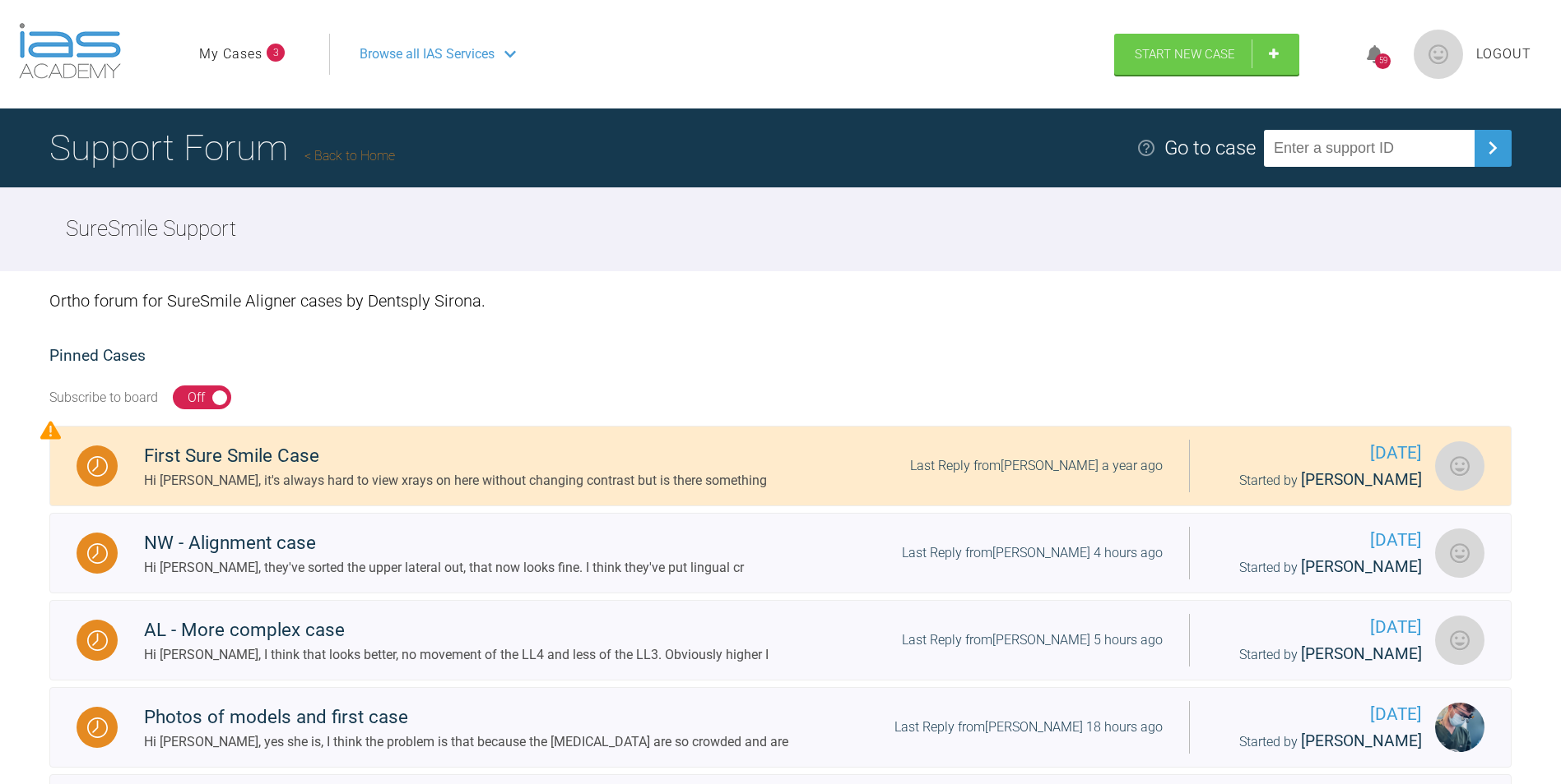
click at [310, 45] on ul "My Cases 3" at bounding box center [264, 54] width 130 height 41
click at [278, 53] on span "3" at bounding box center [276, 53] width 18 height 18
click at [268, 60] on li "My Cases 3" at bounding box center [242, 54] width 86 height 21
click at [260, 55] on link "My Cases" at bounding box center [230, 54] width 63 height 21
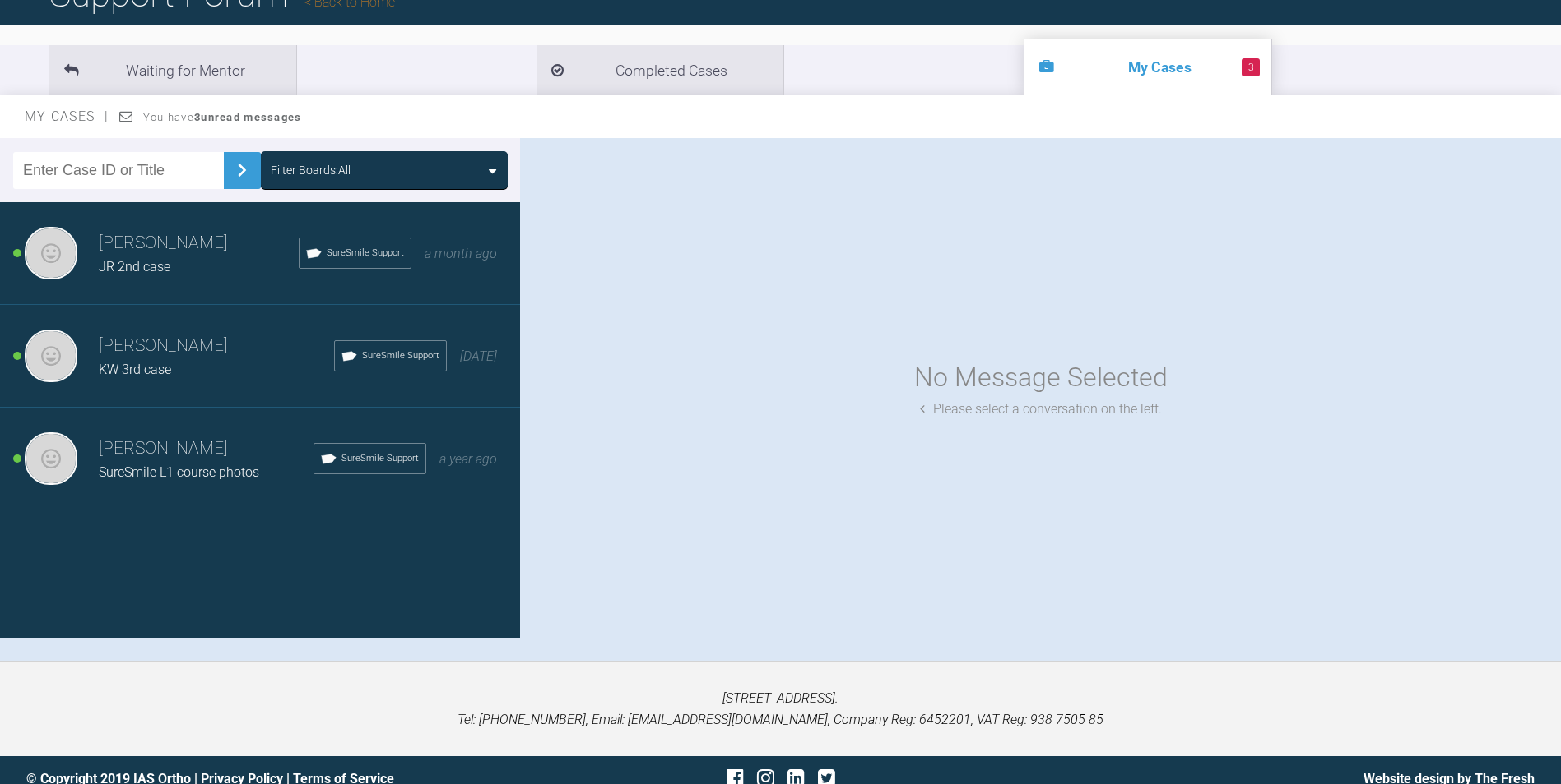
scroll to position [165, 0]
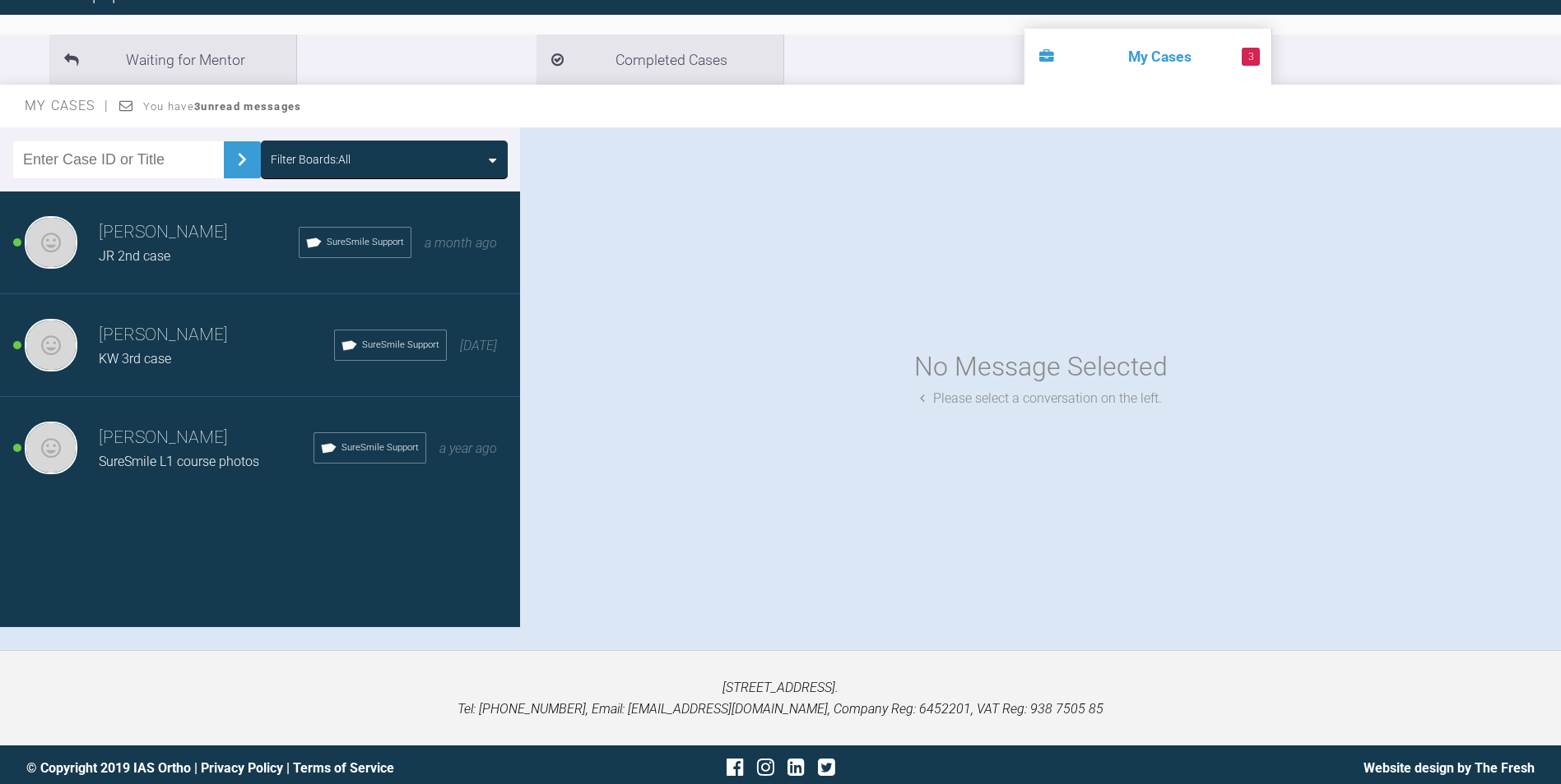
click at [187, 230] on h3 "[PERSON_NAME]" at bounding box center [199, 233] width 200 height 28
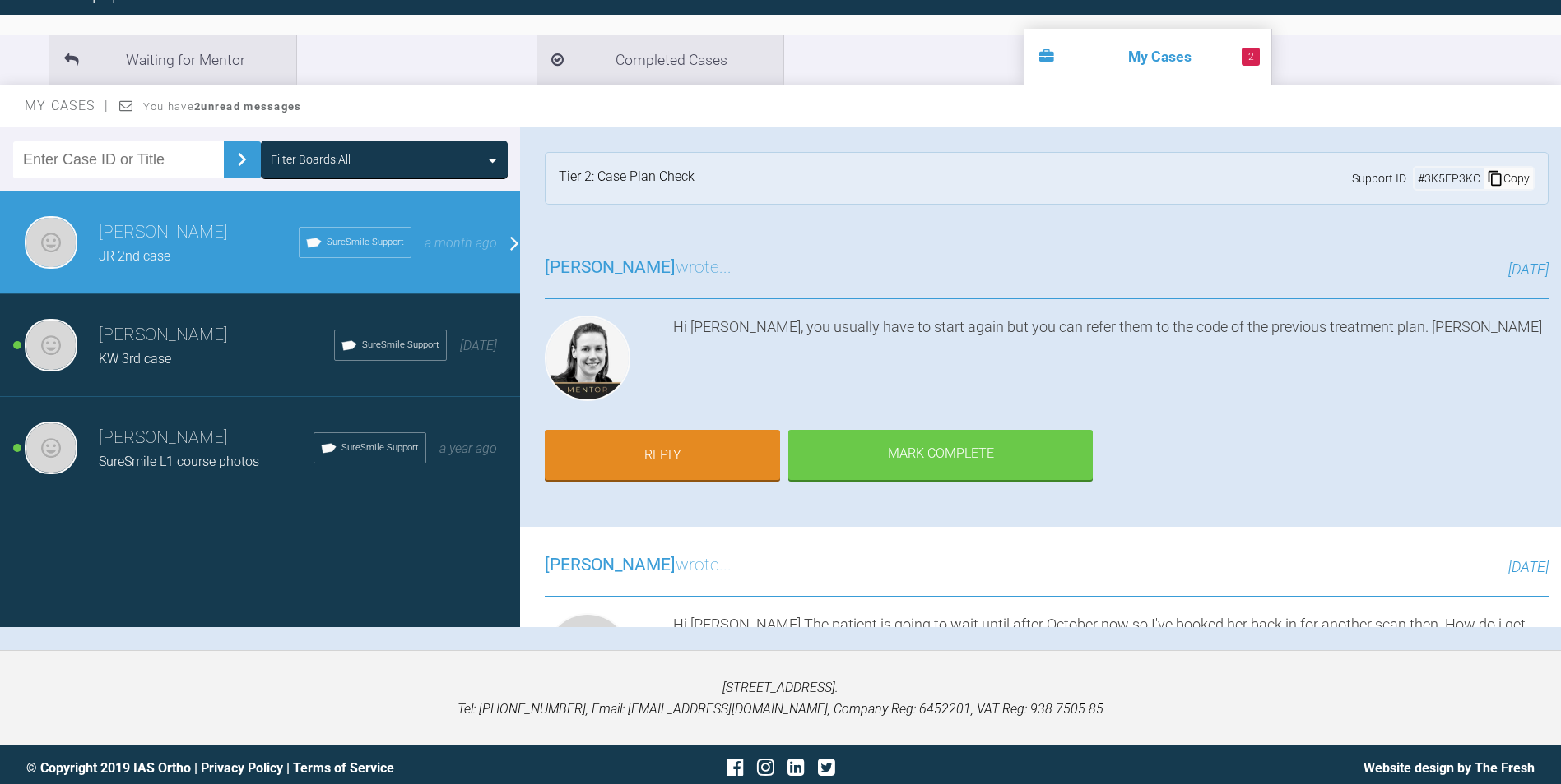
click at [187, 230] on h3 "[PERSON_NAME]" at bounding box center [199, 233] width 200 height 28
drag, startPoint x: 187, startPoint y: 230, endPoint x: 136, endPoint y: 337, distance: 118.5
click at [136, 337] on h3 "[PERSON_NAME]" at bounding box center [216, 336] width 235 height 28
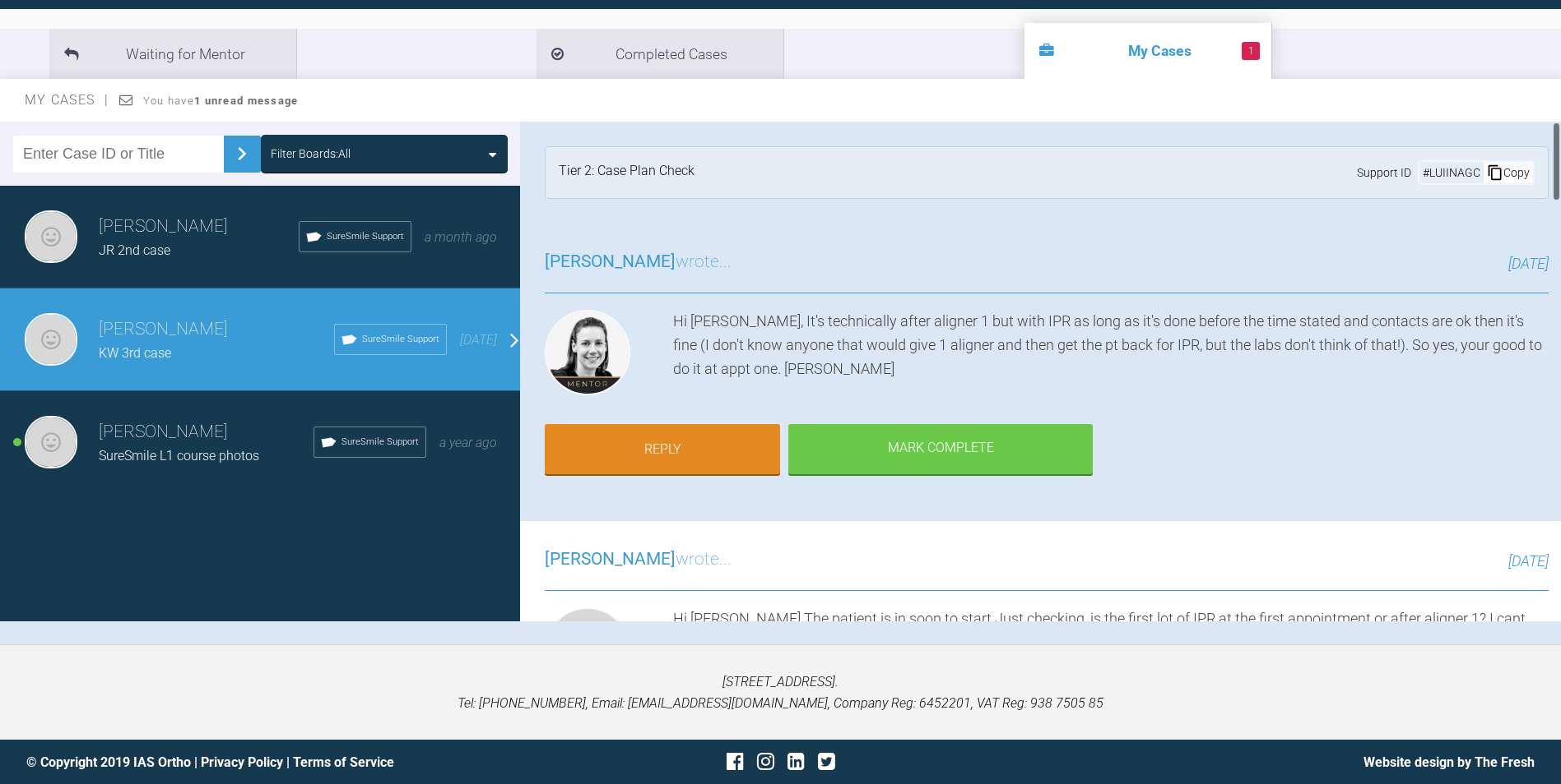
scroll to position [171, 0]
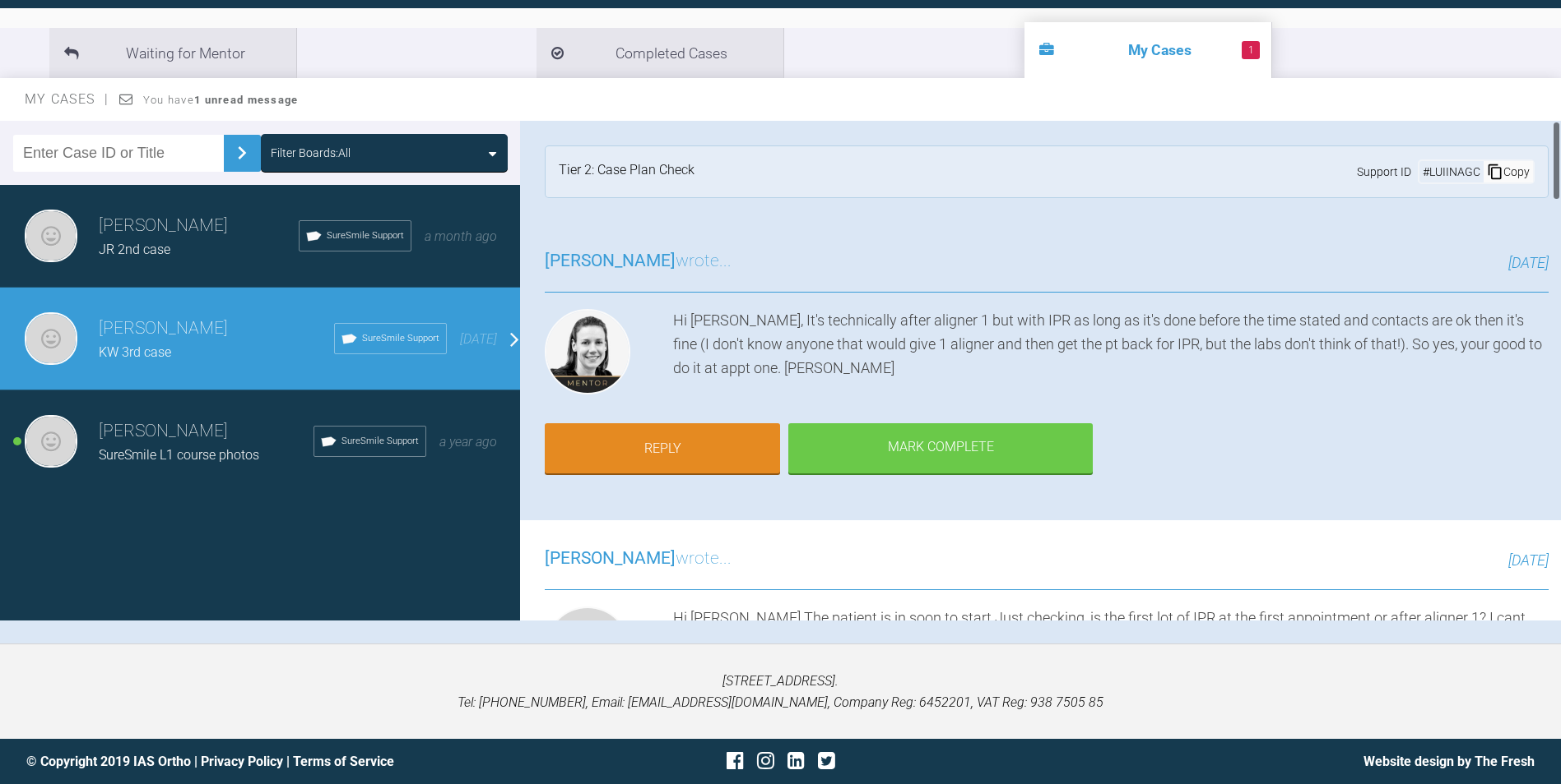
click at [184, 439] on h3 "[PERSON_NAME]" at bounding box center [206, 431] width 215 height 28
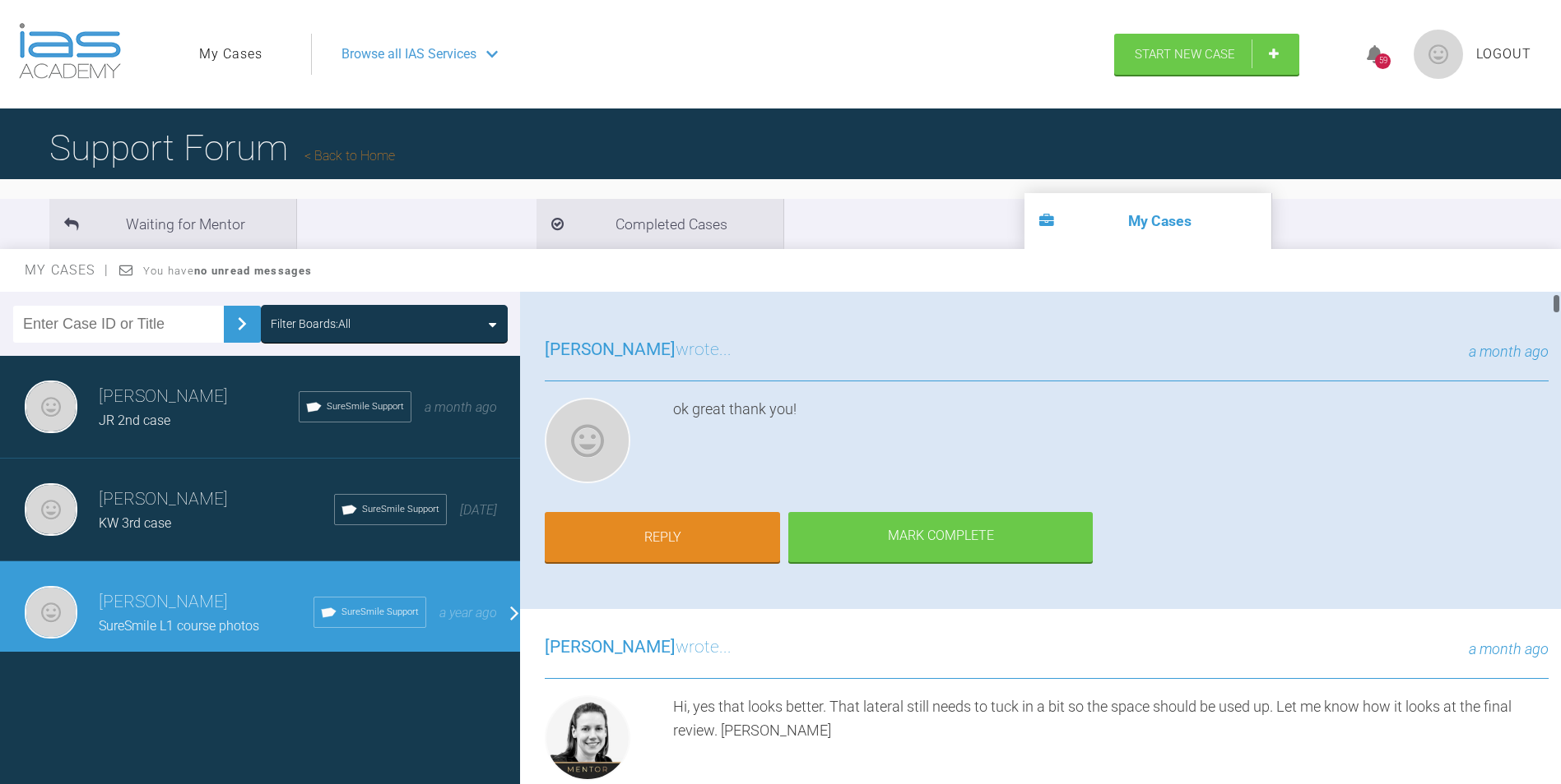
scroll to position [0, 0]
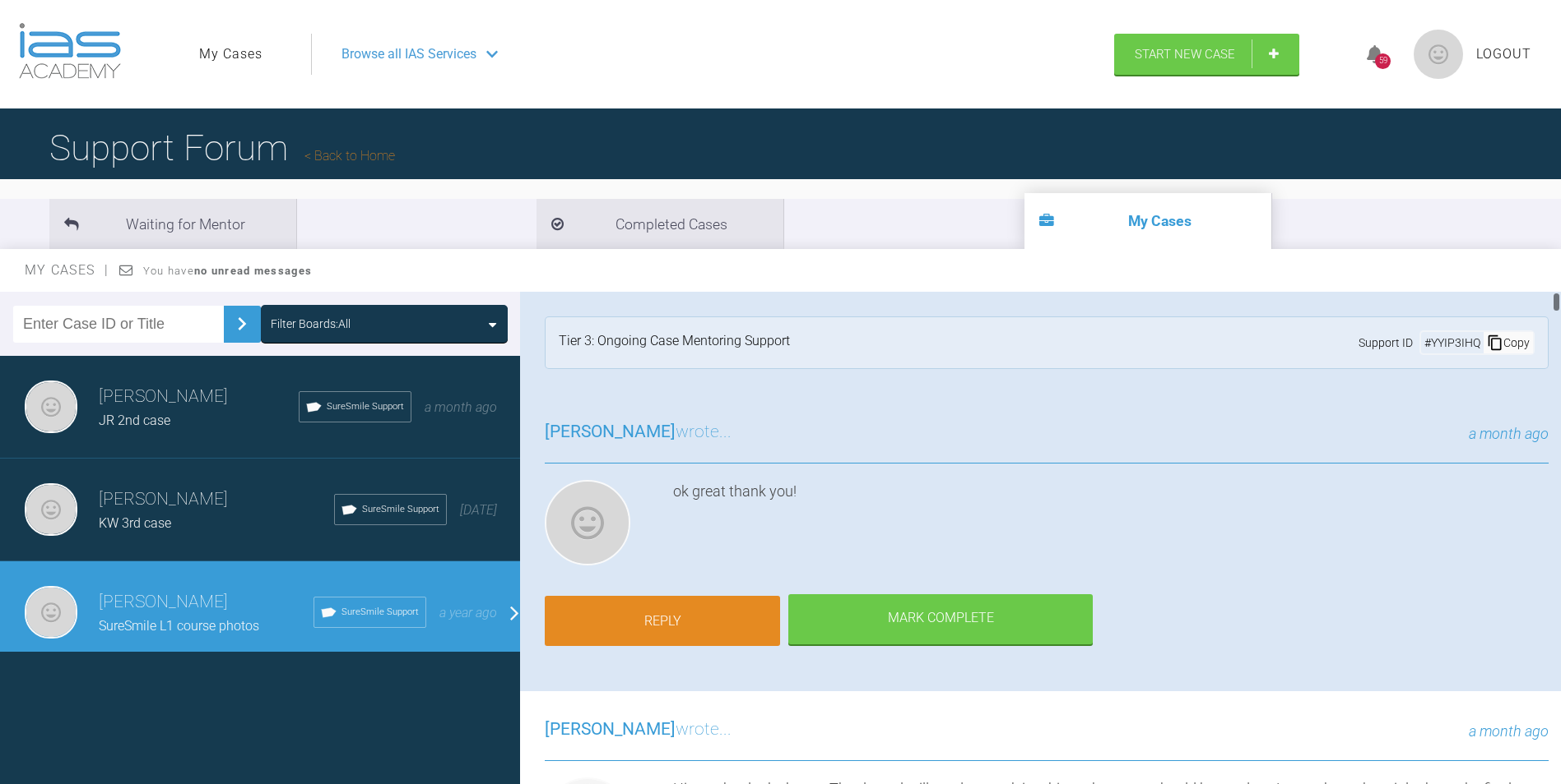
click at [671, 617] on link "Reply" at bounding box center [662, 621] width 235 height 51
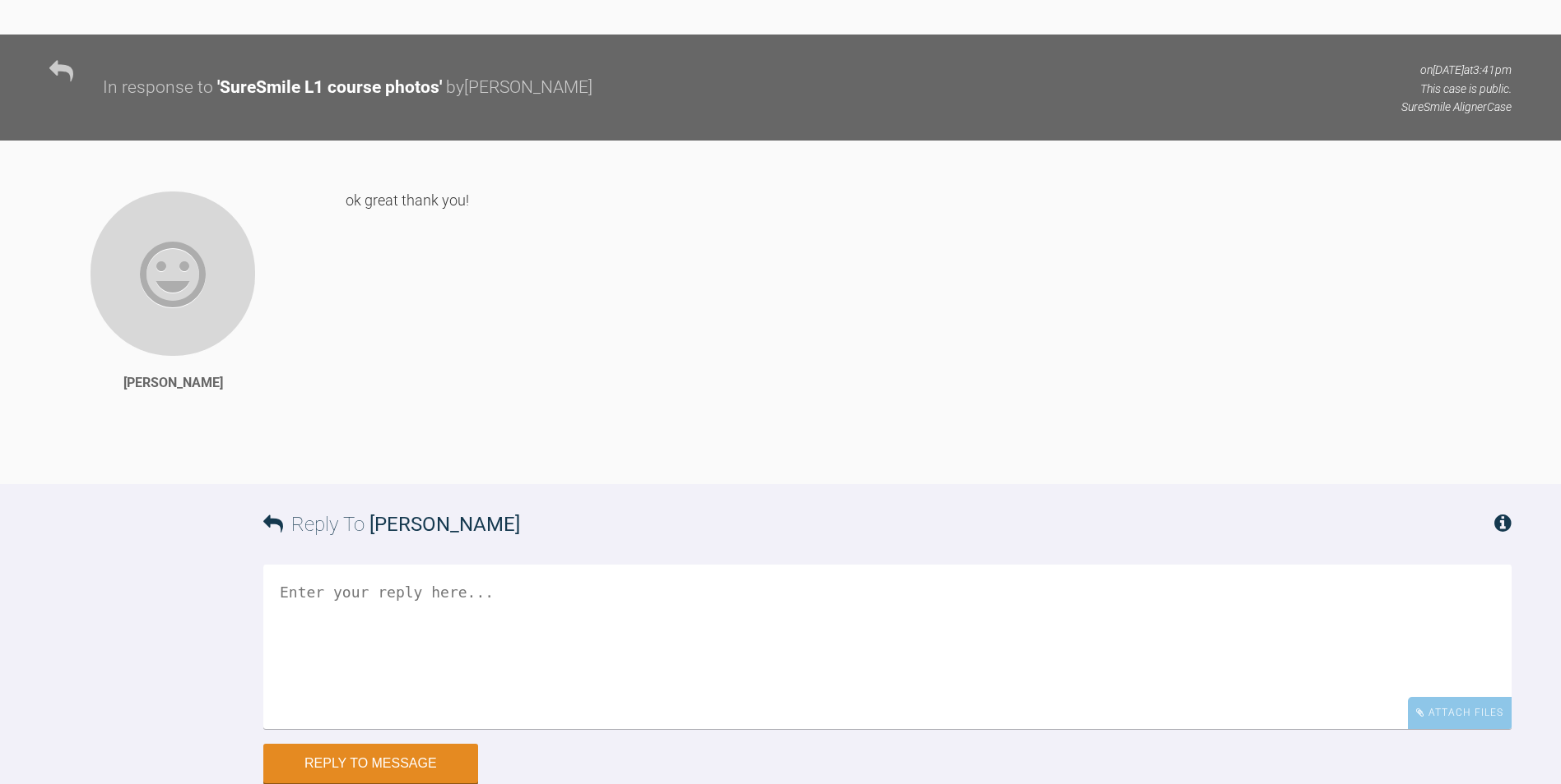
scroll to position [25232, 0]
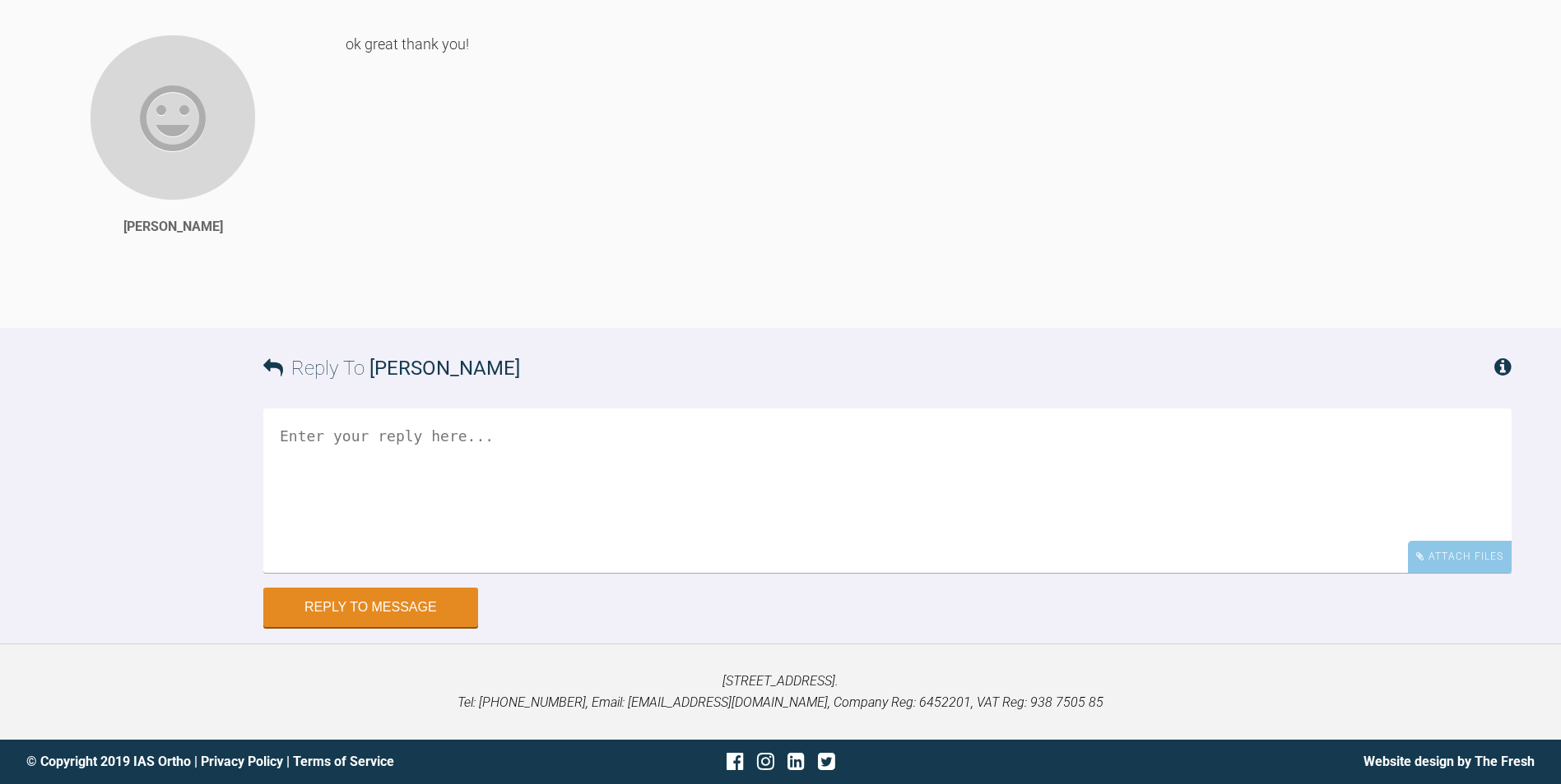
click at [889, 485] on textarea at bounding box center [886, 490] width 1248 height 165
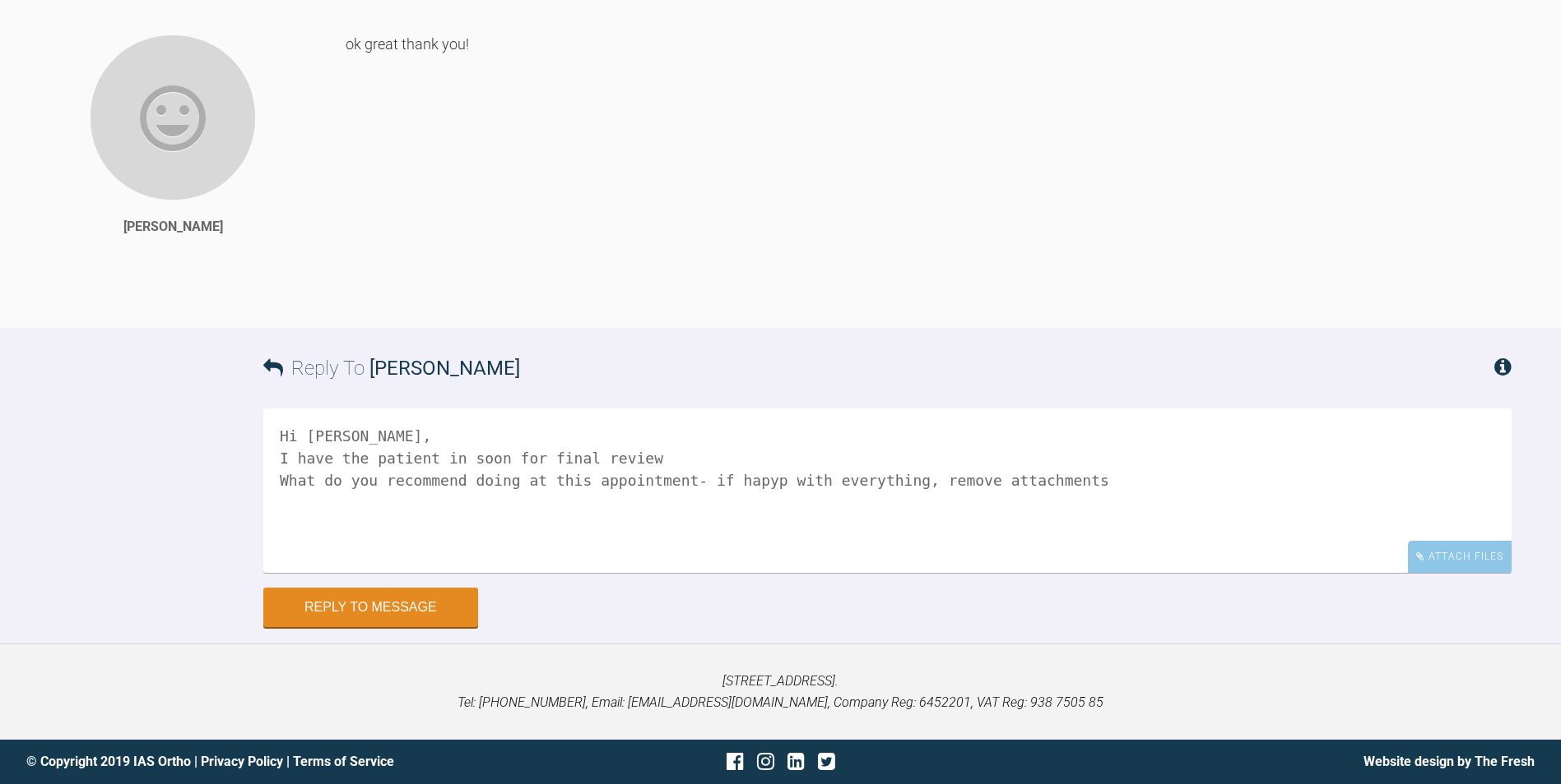
click at [738, 485] on textarea "Hi [PERSON_NAME], I have the patient in soon for final review What do you recom…" at bounding box center [886, 490] width 1248 height 165
click at [700, 476] on textarea "Hi [PERSON_NAME], I have the patient in soon for final review What do you recom…" at bounding box center [886, 490] width 1248 height 165
click at [930, 475] on textarea "Hi [PERSON_NAME], I have the patient in soon for final review What do you recom…" at bounding box center [886, 490] width 1248 height 165
click at [1169, 475] on textarea "Hi [PERSON_NAME], I have the patient in soon for final review What do you recom…" at bounding box center [886, 490] width 1248 height 165
click at [1246, 480] on textarea "Hi [PERSON_NAME], I have the patient in soon for final review What do you recom…" at bounding box center [886, 490] width 1248 height 165
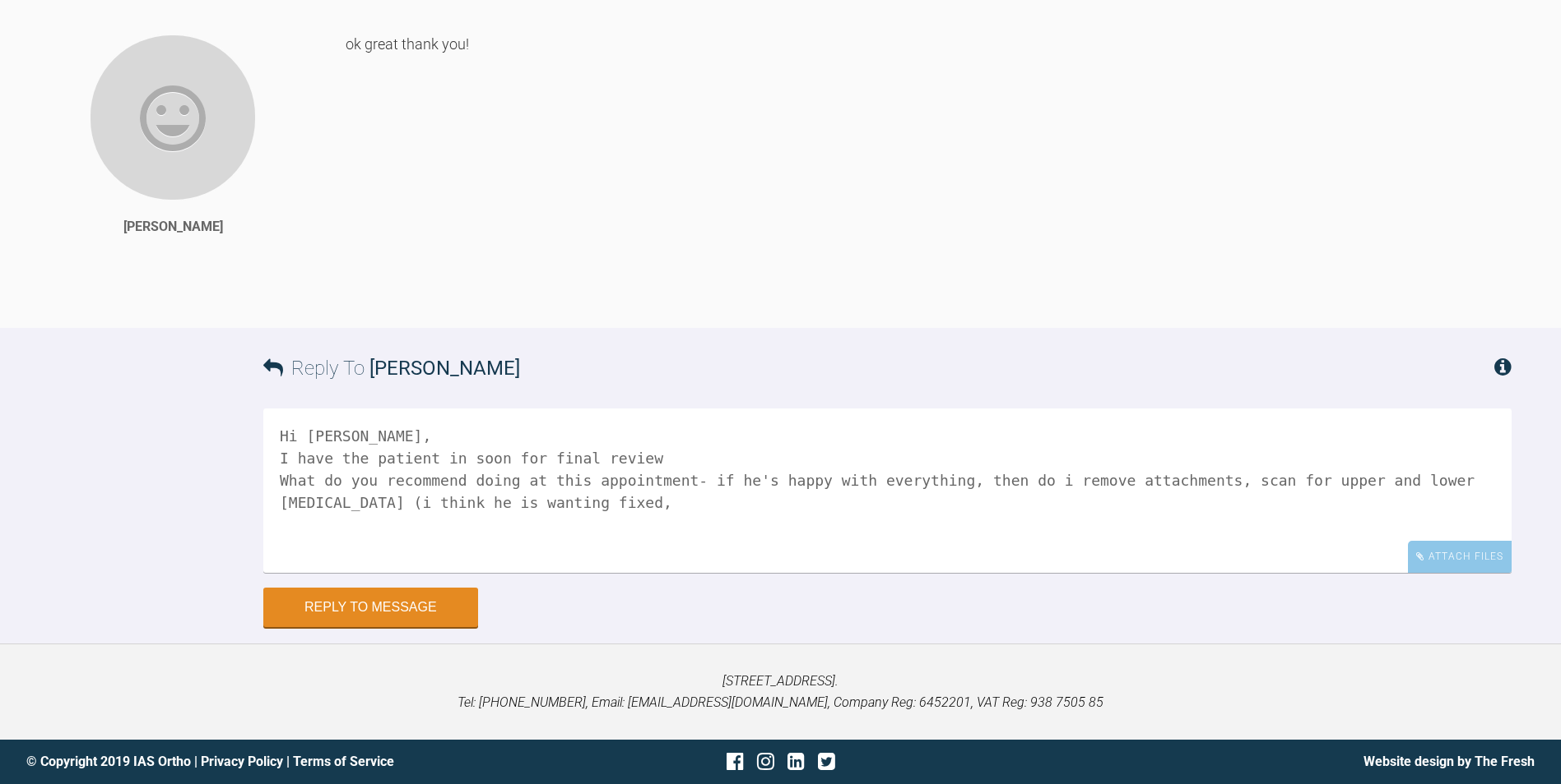
click at [1440, 481] on textarea "Hi [PERSON_NAME], I have the patient in soon for final review What do you recom…" at bounding box center [886, 490] width 1248 height 165
click at [1449, 478] on textarea "Hi [PERSON_NAME], I have the patient in soon for final review What do you recom…" at bounding box center [886, 490] width 1248 height 165
click at [1442, 485] on textarea "Hi [PERSON_NAME], I have the patient in soon for final review What do you recom…" at bounding box center [886, 490] width 1248 height 165
type textarea "Hi [PERSON_NAME], I have the patient in soon for final review What do you recom…"
drag, startPoint x: 492, startPoint y: 512, endPoint x: 230, endPoint y: 435, distance: 273.1
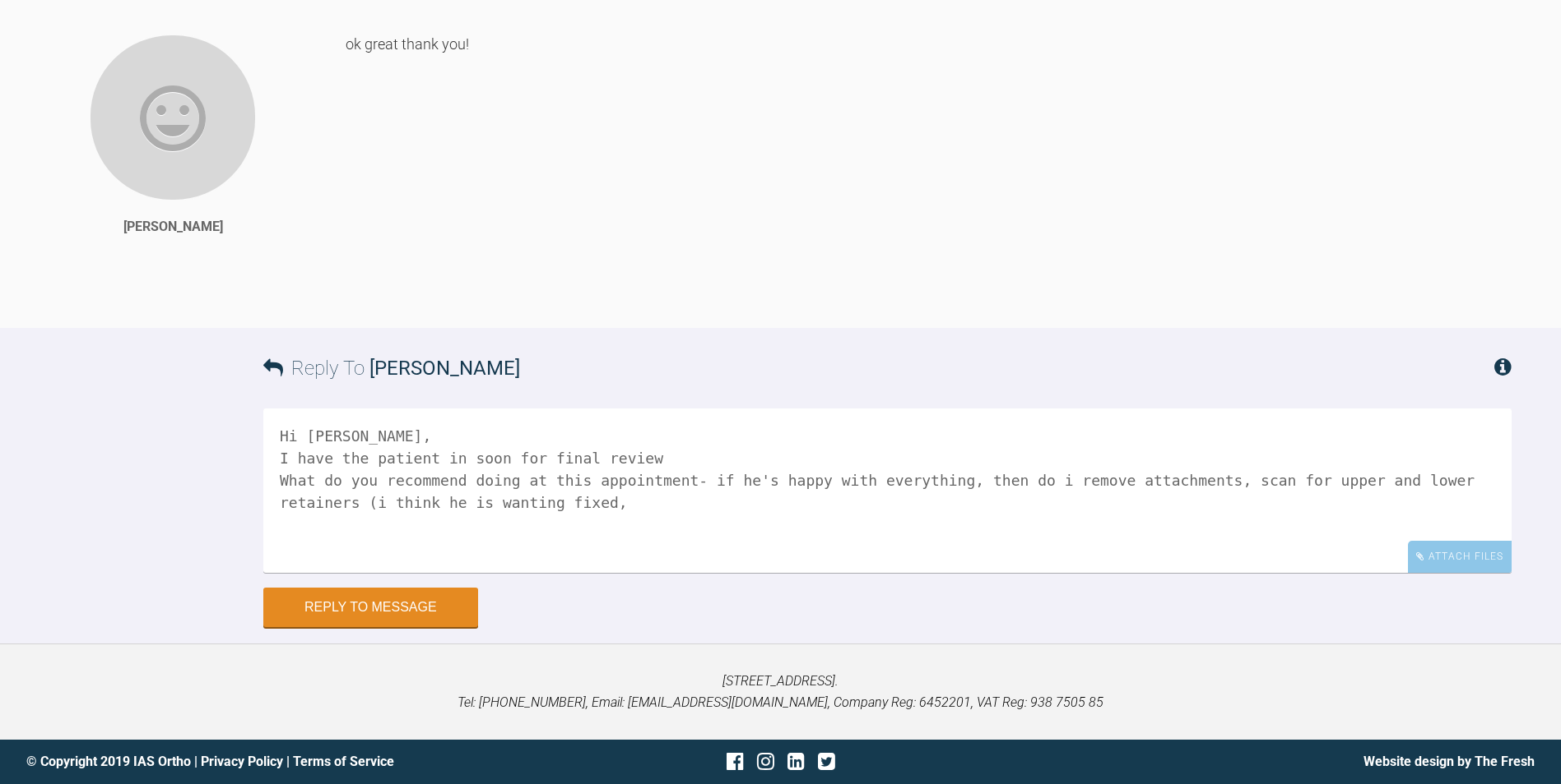
click at [230, 435] on div "Reply To [PERSON_NAME] Hi [PERSON_NAME], I have the patient in soon for final r…" at bounding box center [780, 477] width 1561 height 300
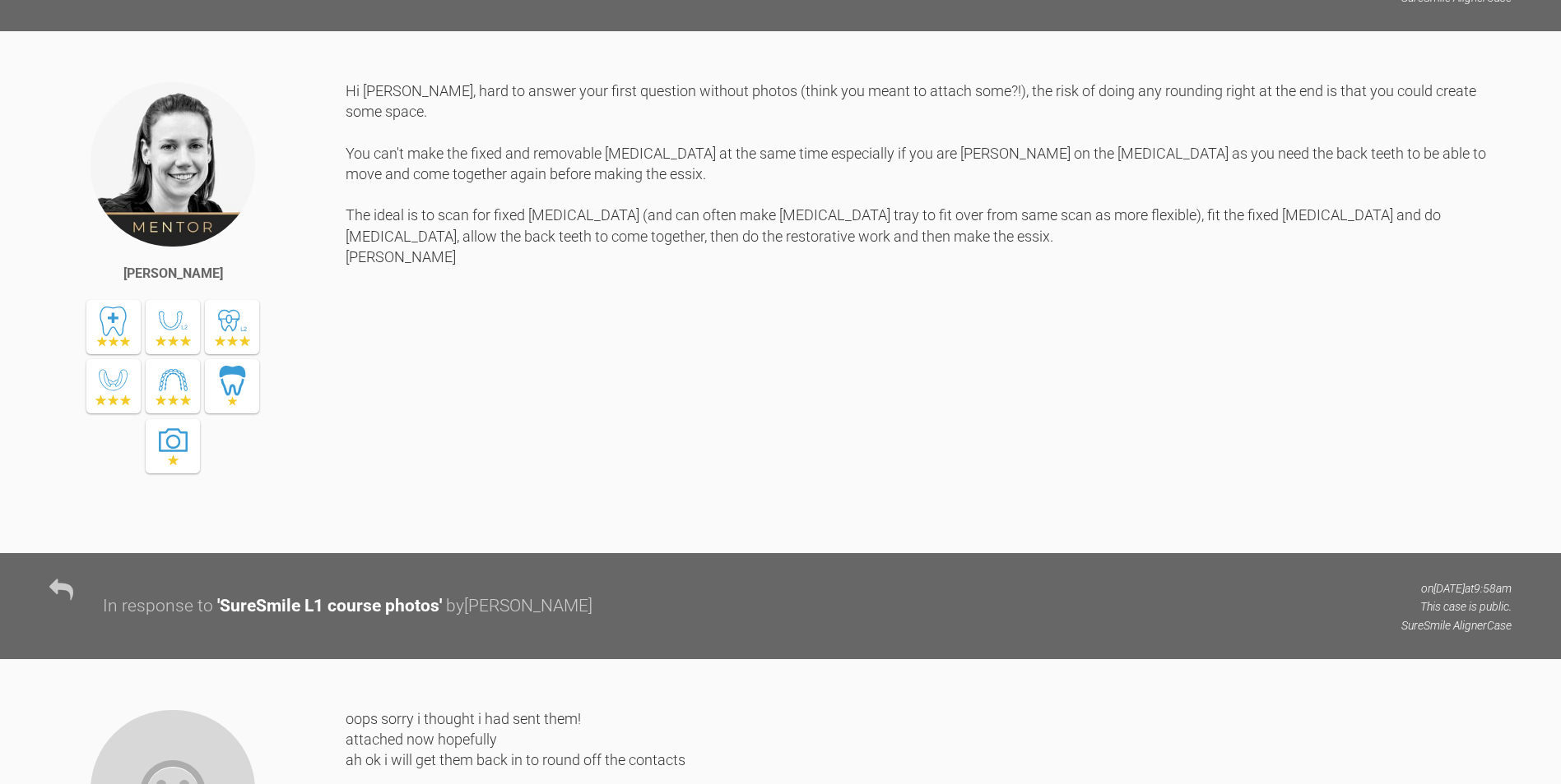
scroll to position [21862, 0]
